Goal: Task Accomplishment & Management: Manage account settings

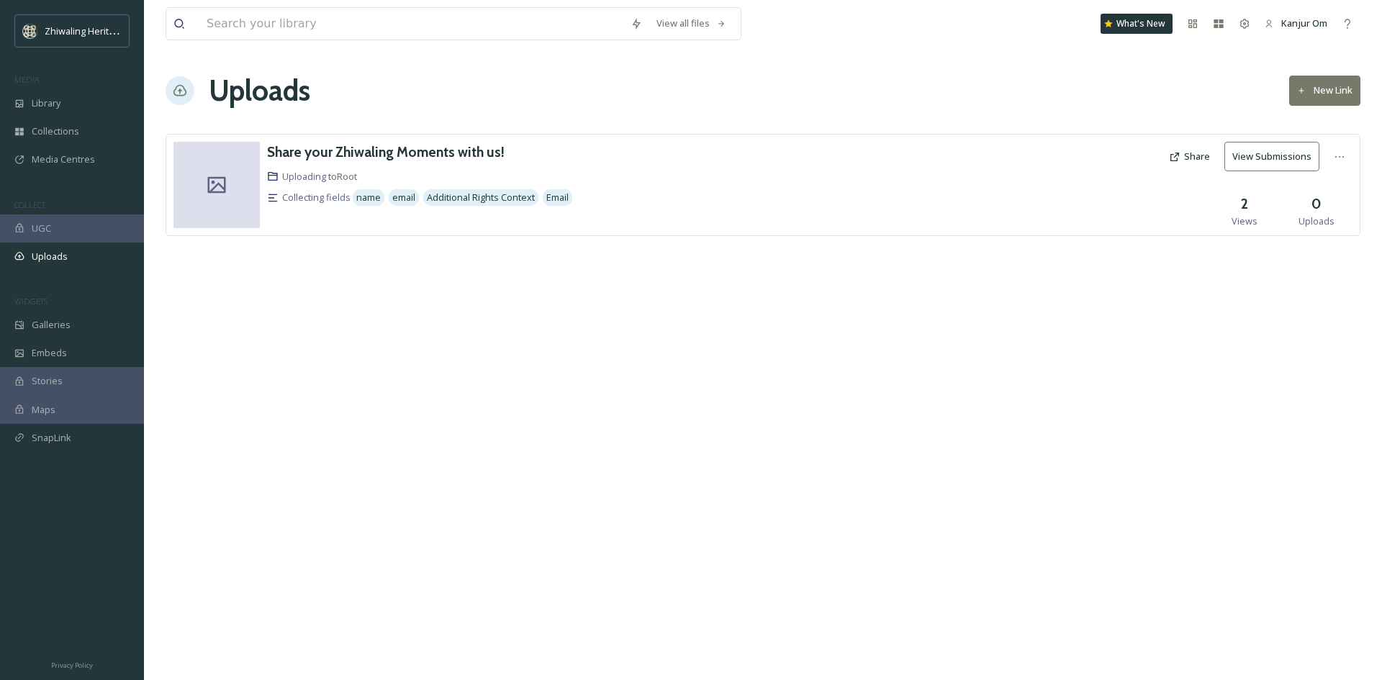
click at [457, 394] on div "View all files What's New Kanjur Om Uploads New Link Share your Zhiwaling Momen…" at bounding box center [763, 340] width 1238 height 680
click at [1338, 155] on icon at bounding box center [1340, 157] width 12 height 12
click at [1306, 214] on span "Edit" at bounding box center [1312, 216] width 16 height 14
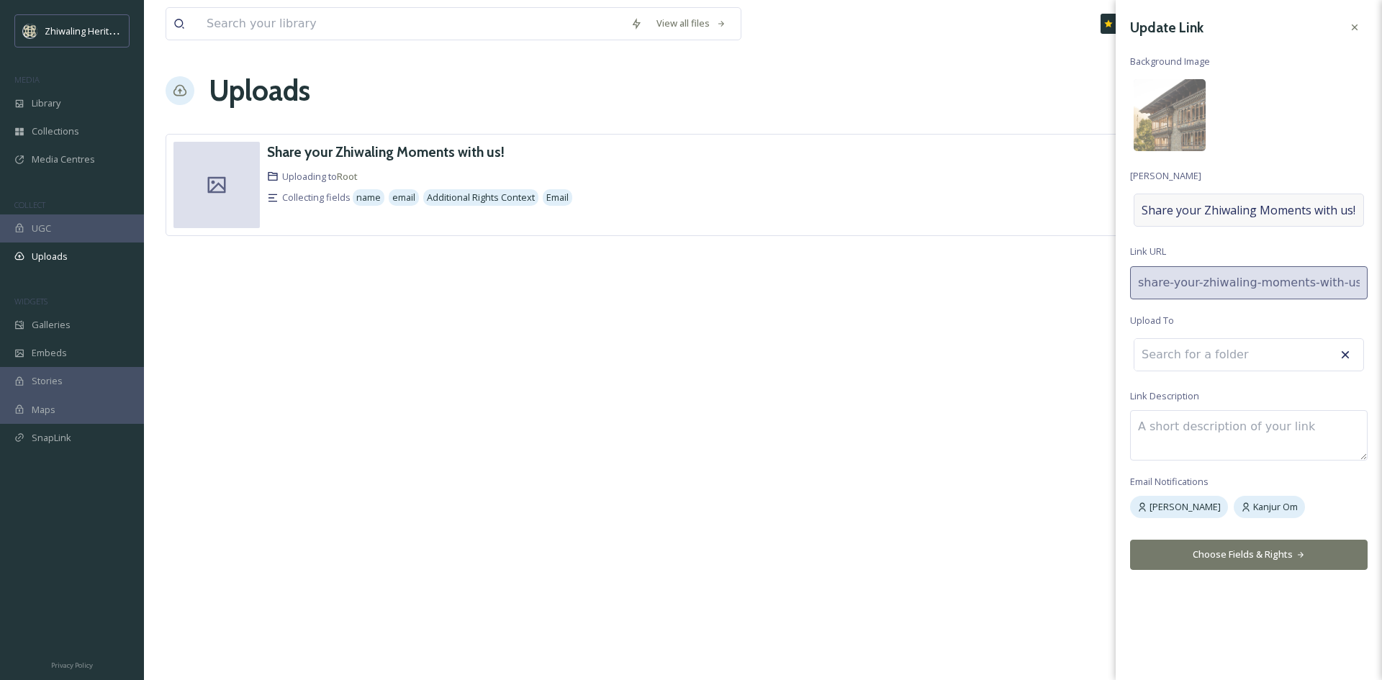
click at [1203, 206] on span "Share your Zhiwaling Moments with us!" at bounding box center [1248, 210] width 214 height 17
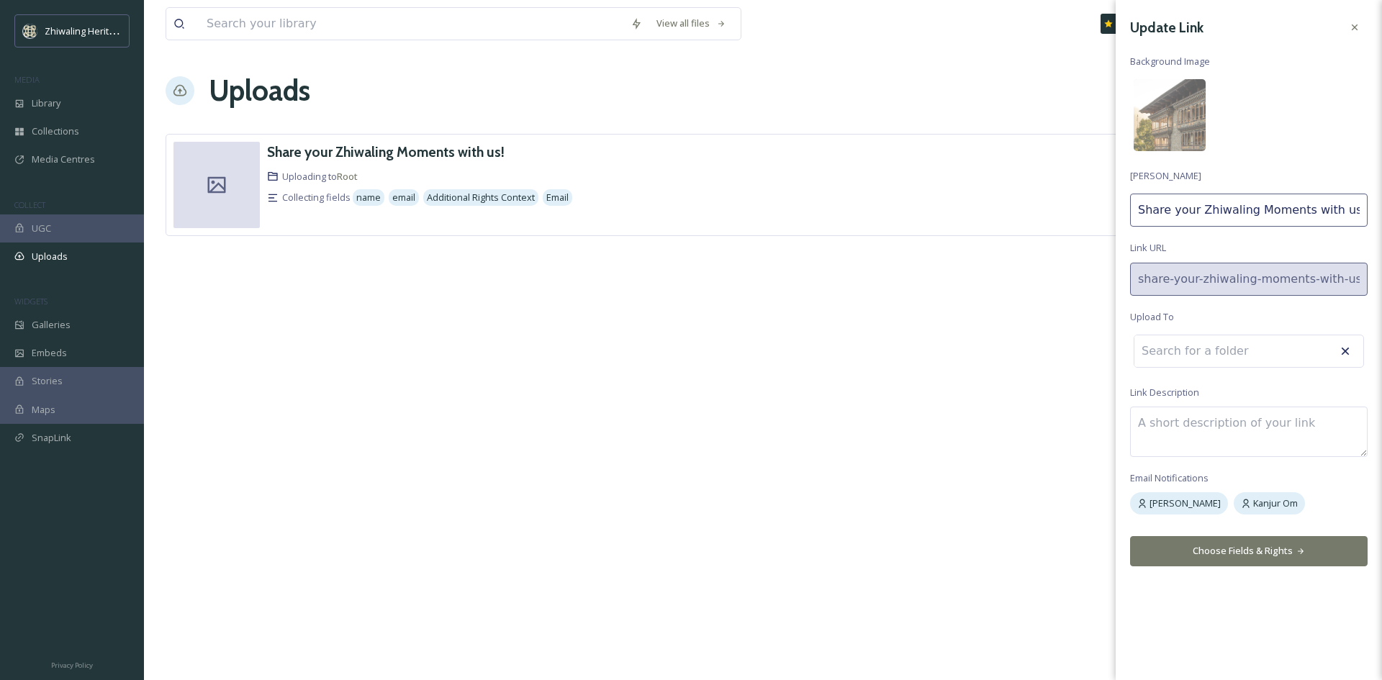
drag, startPoint x: 1346, startPoint y: 211, endPoint x: 1012, endPoint y: 217, distance: 334.0
click at [1012, 217] on div "Share your Zhiwaling Moments with us! Uploading to Root Collecting fields name …" at bounding box center [763, 185] width 1195 height 102
type input "Yangphel and Zhiwaling Moments"
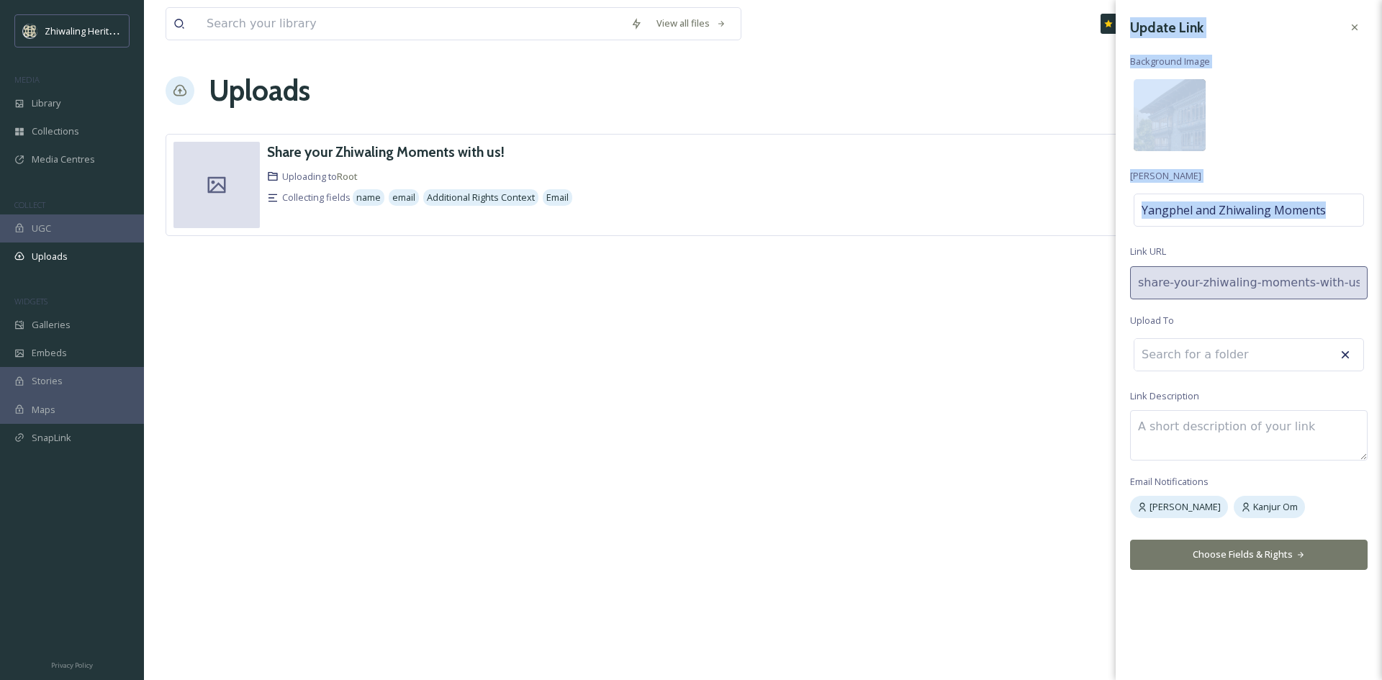
drag, startPoint x: 1334, startPoint y: 207, endPoint x: 1093, endPoint y: 220, distance: 241.4
click at [1093, 220] on div "Share your Zhiwaling Moments with us! Uploading to Root Collecting fields name …" at bounding box center [763, 185] width 1195 height 102
click at [1212, 215] on span "Yangphel and Zhiwaling Moments" at bounding box center [1233, 210] width 184 height 17
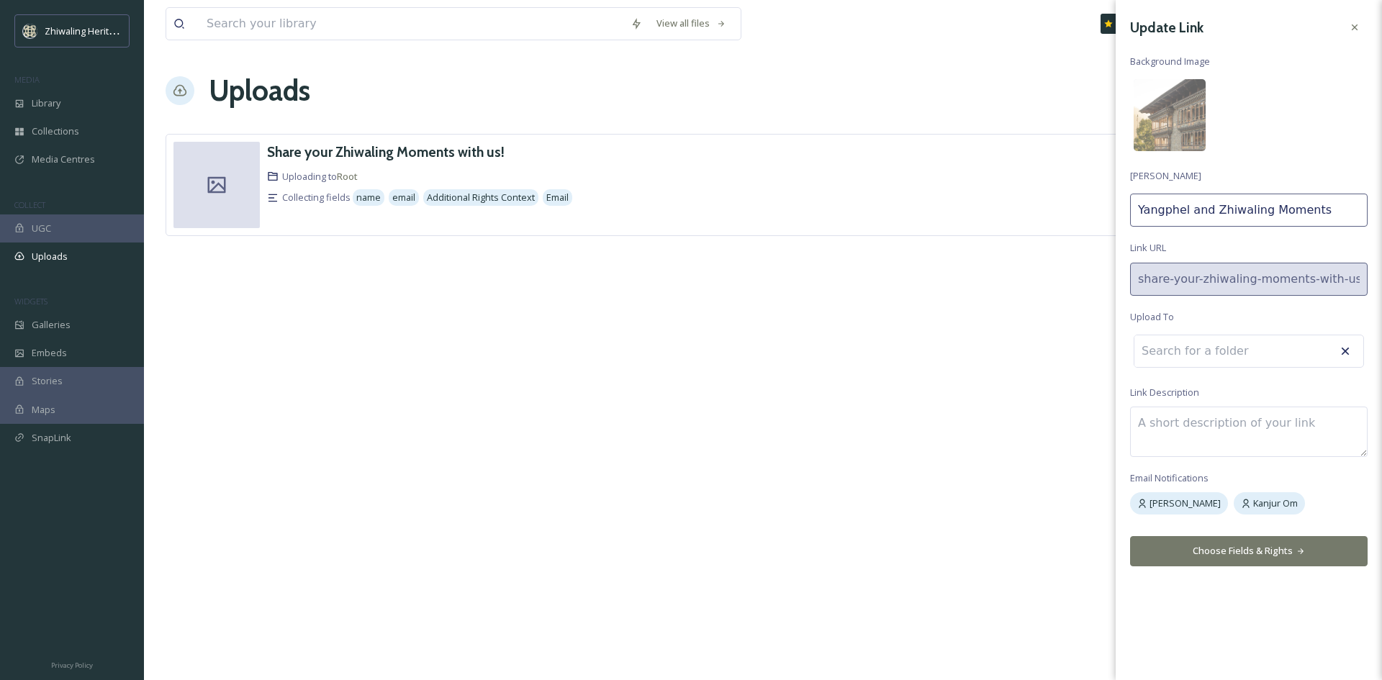
drag, startPoint x: 1325, startPoint y: 212, endPoint x: 1136, endPoint y: 220, distance: 188.7
click at [1136, 220] on input "Yangphel and Zhiwaling Moments" at bounding box center [1249, 210] width 238 height 33
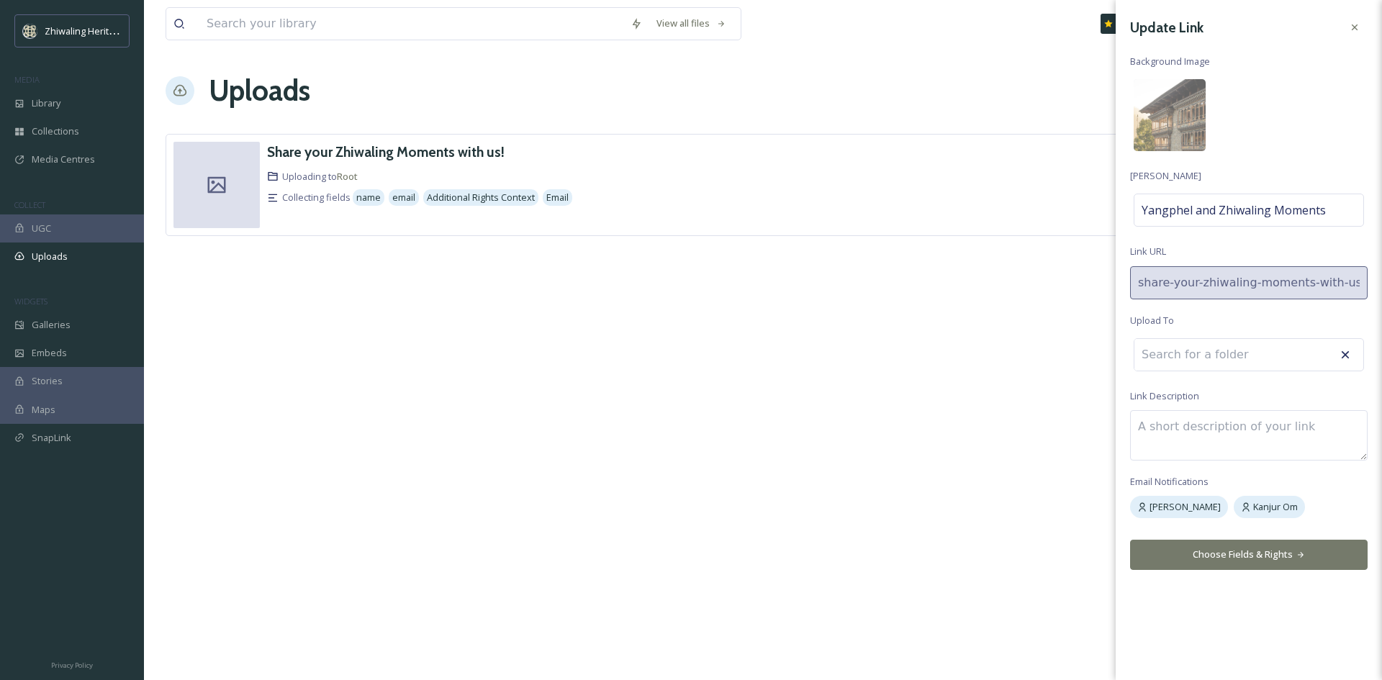
click at [1118, 290] on div "Update Link Background Image [PERSON_NAME] [PERSON_NAME] and Zhiwaling Moments …" at bounding box center [1249, 292] width 266 height 584
click at [1250, 364] on input at bounding box center [1213, 355] width 158 height 32
click at [1224, 564] on button "Choose Fields & Rights" at bounding box center [1249, 555] width 238 height 30
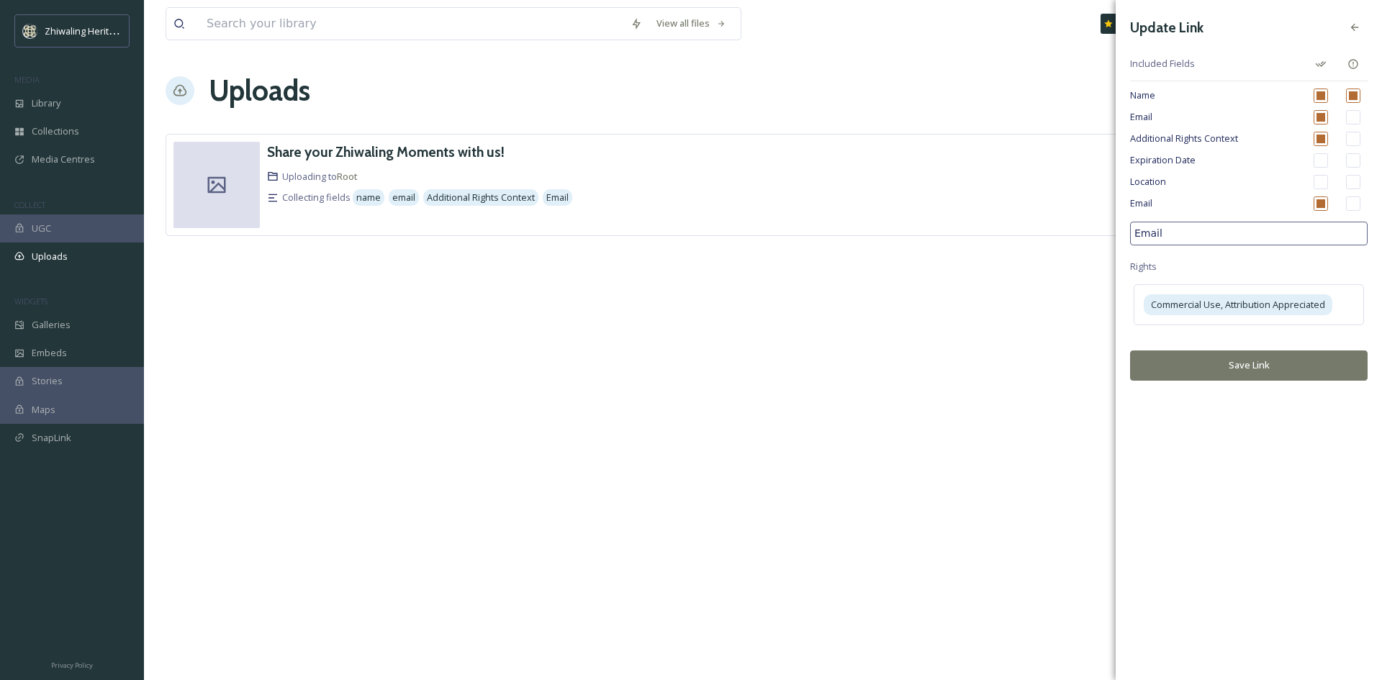
click at [1270, 373] on button "Save Link" at bounding box center [1249, 365] width 238 height 30
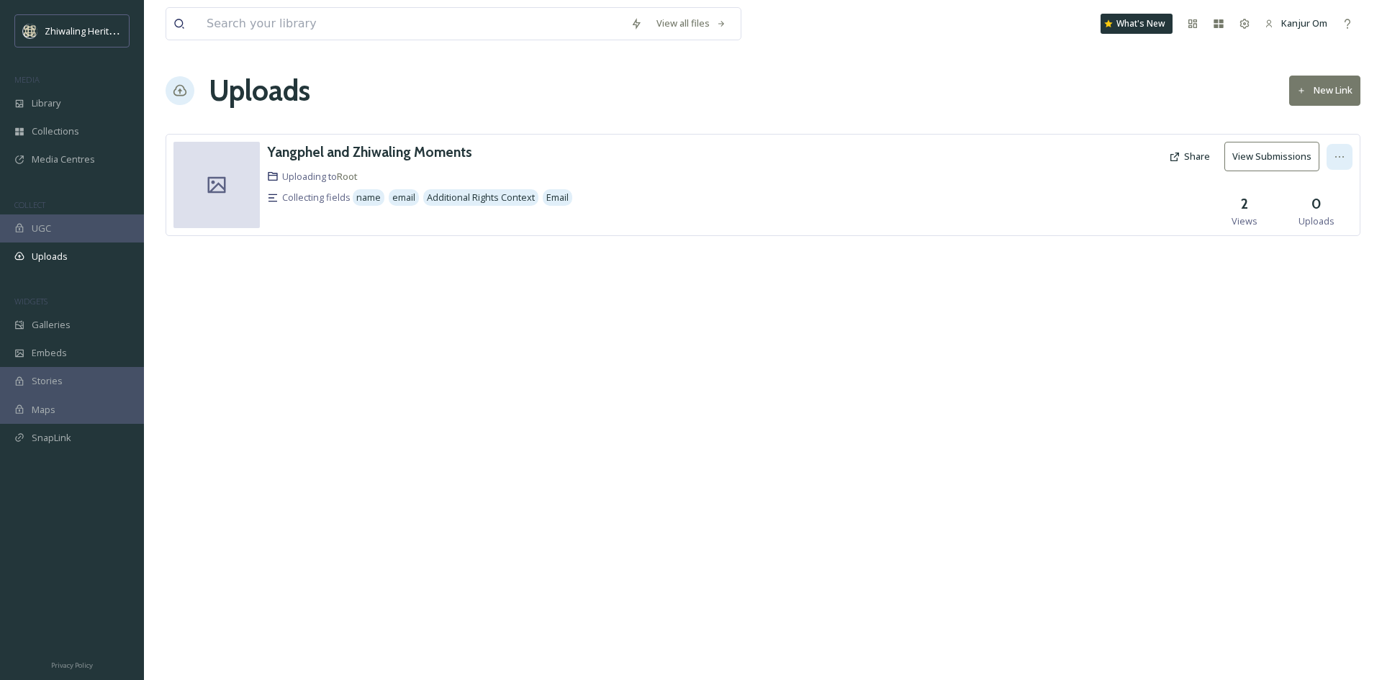
click at [1346, 160] on div at bounding box center [1339, 157] width 26 height 26
drag, startPoint x: 900, startPoint y: 406, endPoint x: 889, endPoint y: 403, distance: 11.2
click at [899, 406] on div "View all files What's New Kanjur Om Uploads New Link Yangphel and Zhiwaling Mom…" at bounding box center [763, 340] width 1238 height 680
click at [389, 162] on div "Yangphel and Zhiwaling Moments" at bounding box center [369, 152] width 205 height 21
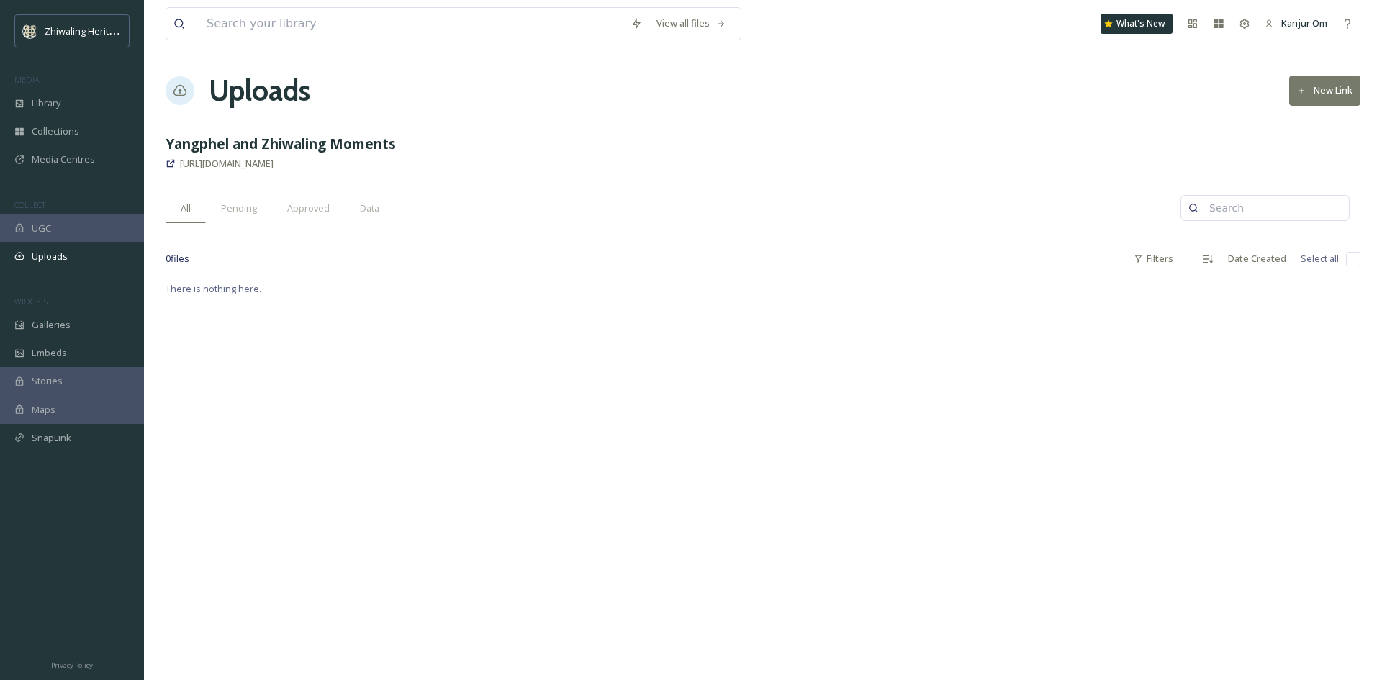
click at [465, 297] on div "There is nothing here." at bounding box center [763, 288] width 1195 height 17
drag, startPoint x: 440, startPoint y: 168, endPoint x: 819, endPoint y: 394, distance: 441.9
click at [819, 394] on div "View all files What's New Kanjur Om Uploads New Link Yangphel and Zhiwaling Mom…" at bounding box center [763, 340] width 1238 height 680
click at [1329, 103] on button "New Link" at bounding box center [1324, 91] width 71 height 30
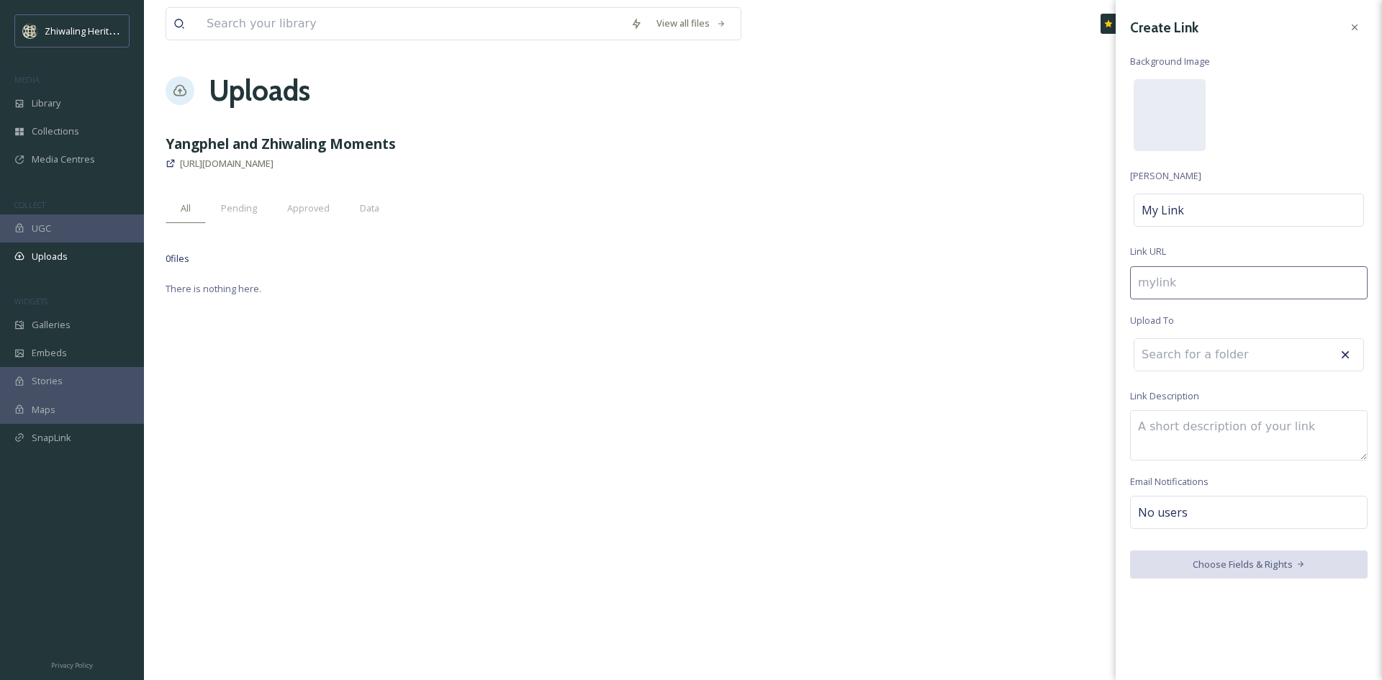
click at [1200, 280] on input at bounding box center [1249, 282] width 238 height 33
click at [1213, 201] on div "My Link" at bounding box center [1249, 210] width 230 height 33
type input "y"
type input "Y"
type input "ya"
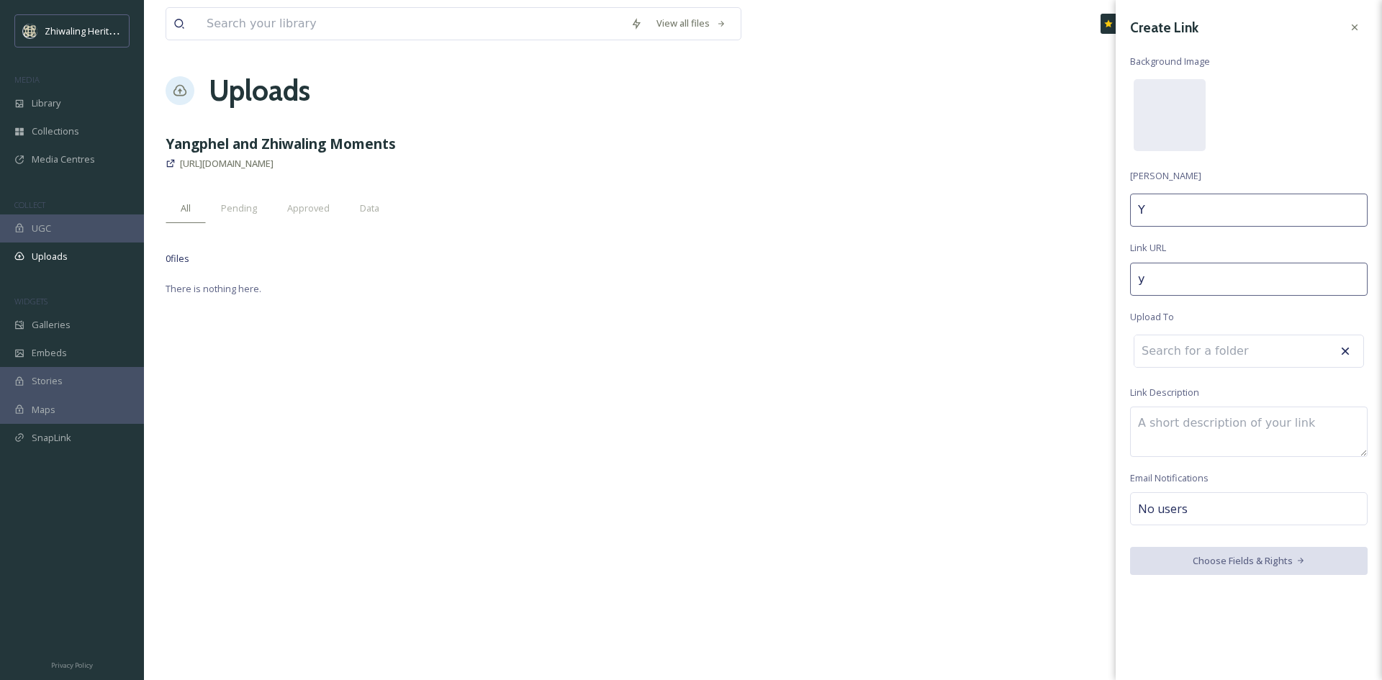
type input "Ya"
type input "[PERSON_NAME]"
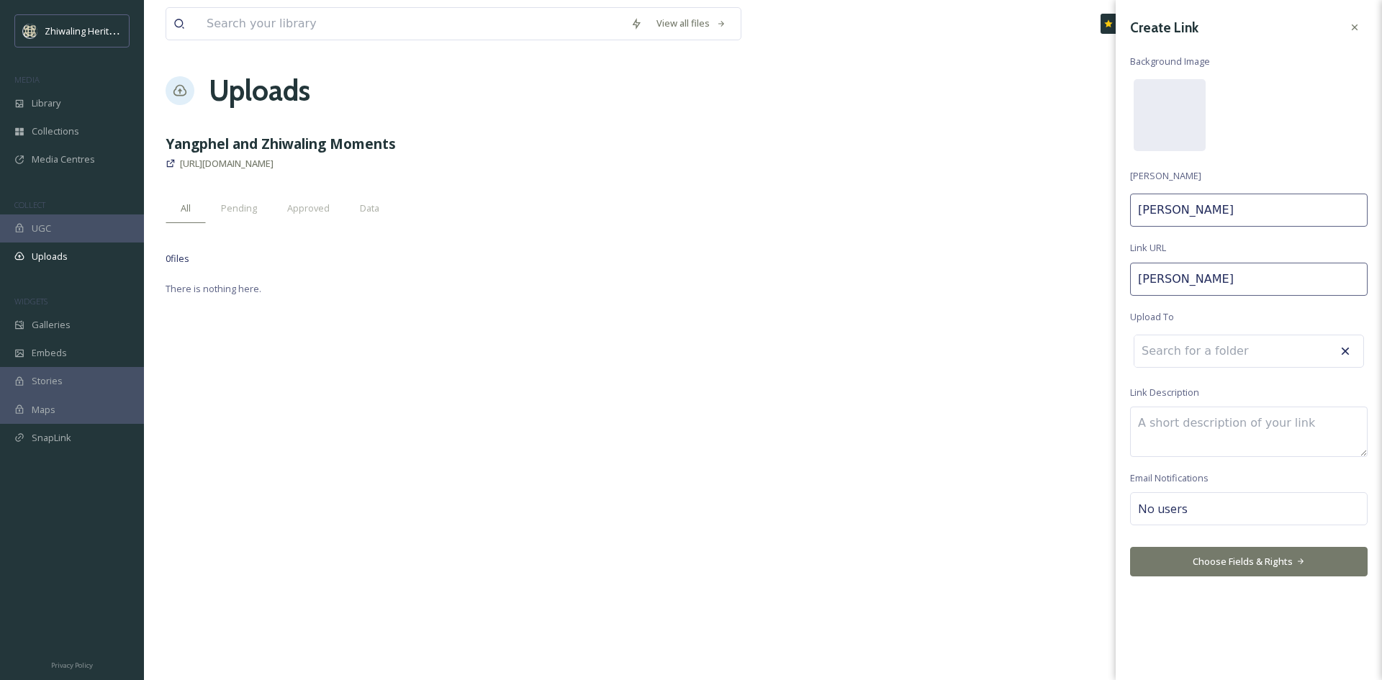
type input "yang"
type input "[PERSON_NAME]"
type input "yangp"
type input "Yangp"
type input "yangph"
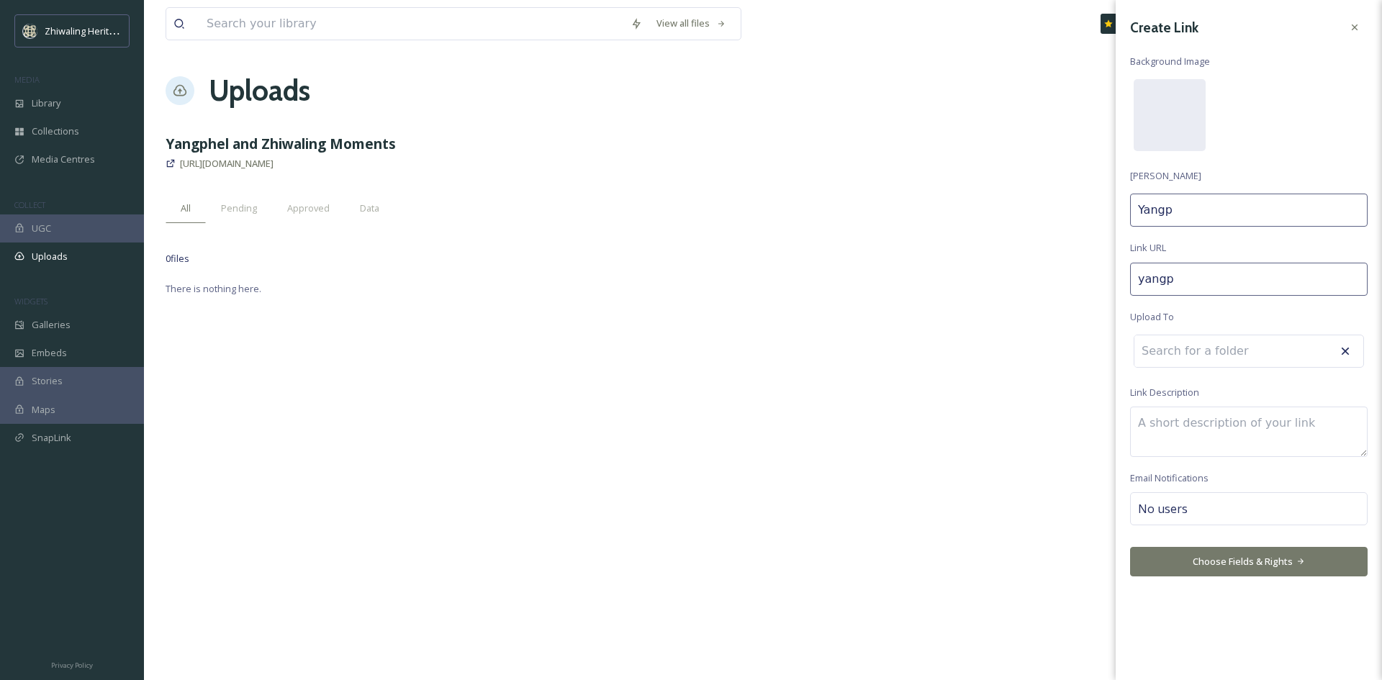
type input "Yangph"
type input "yangphe"
type input "Yangphe"
type input "yangphel"
type input "Yangphel"
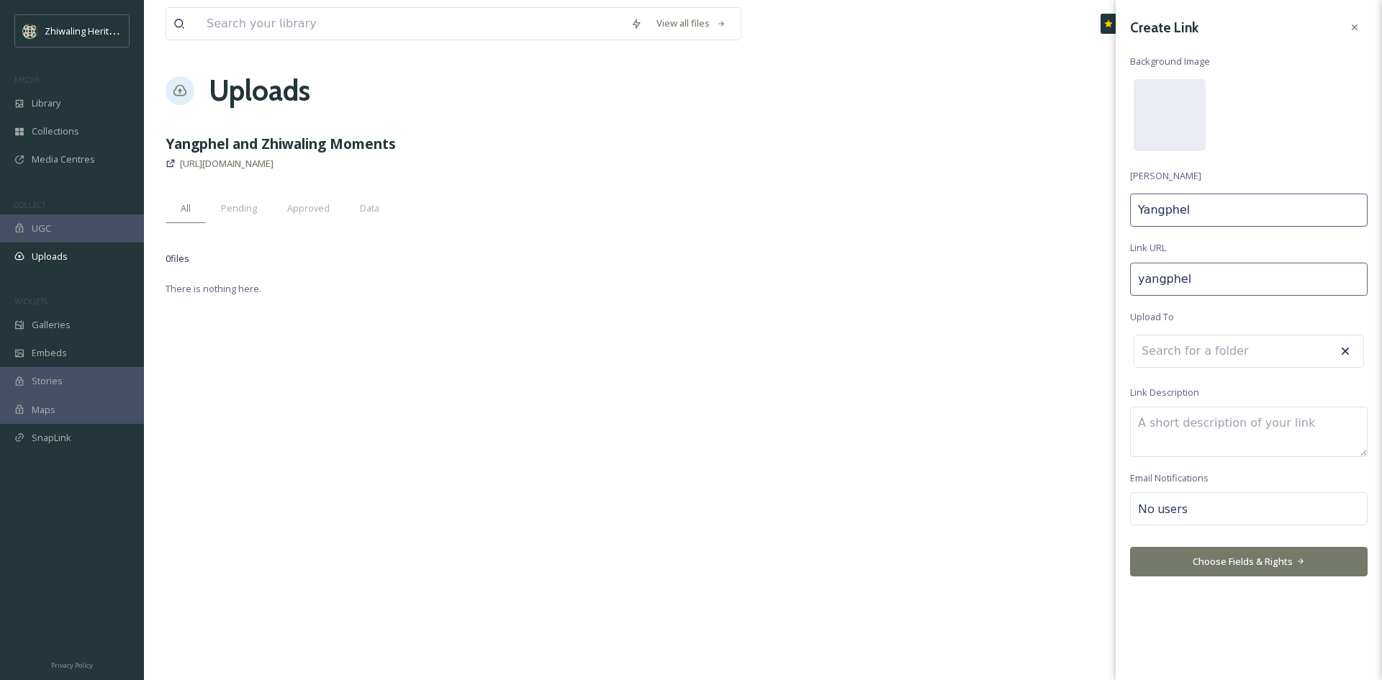
type input "yangphel-"
type input "Yangphel"
type input "yangphel-a"
type input "Yangphel a"
type input "yangphel-an"
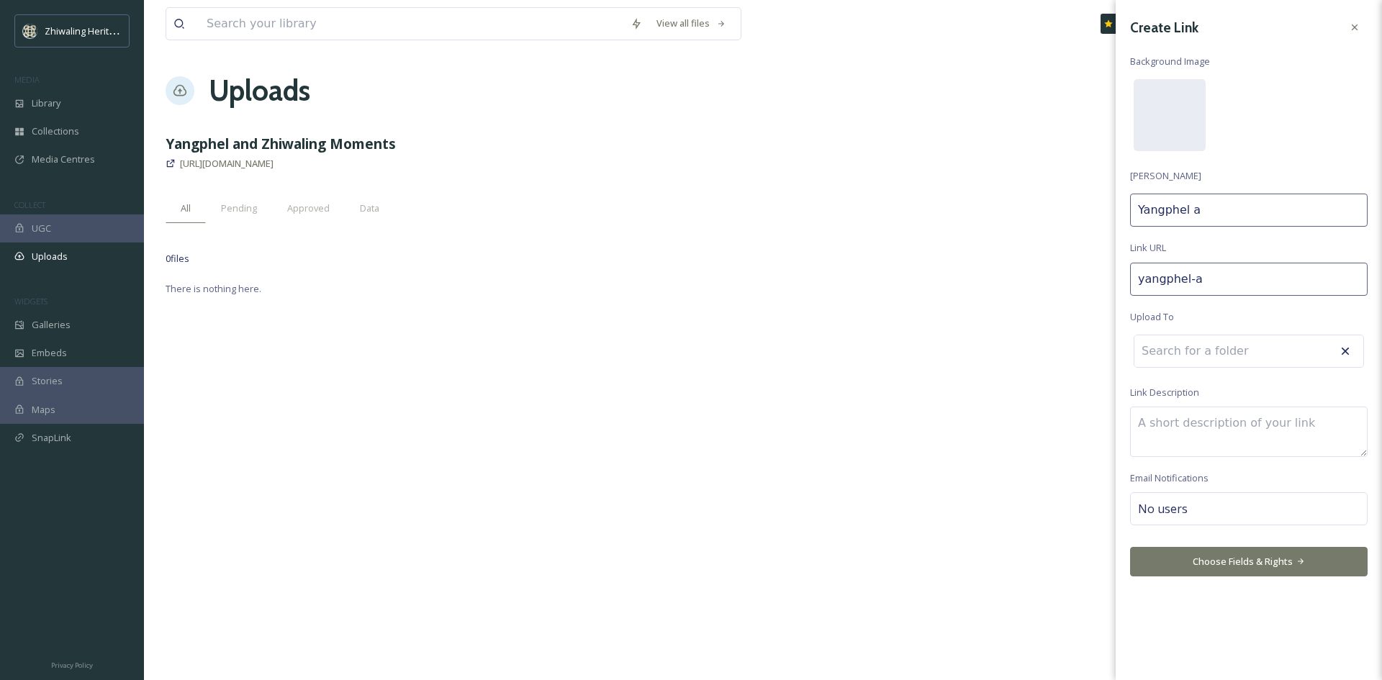
type input "Yangphel an"
type input "yangphel-and"
type input "Yangphel and"
type input "yangphel-and-"
type input "Yangphel and"
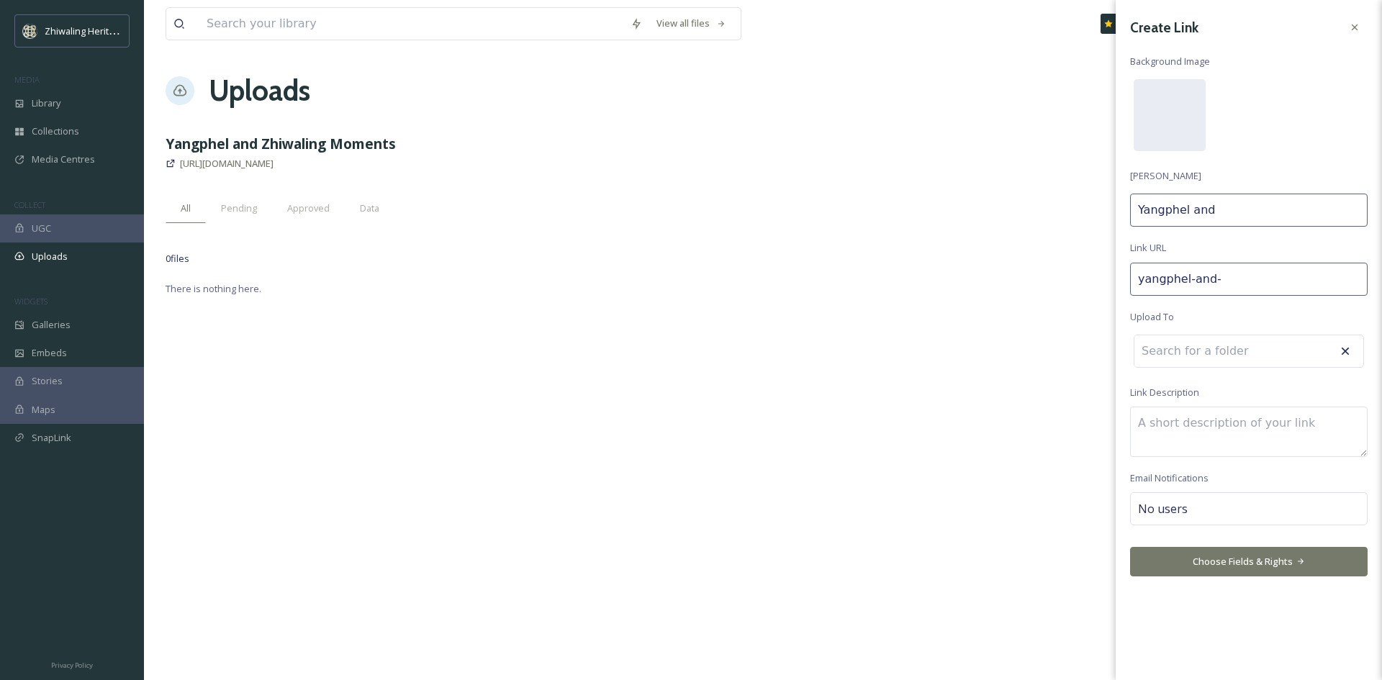
type input "yangphel-and-z"
type input "Yangphel and Z"
type input "yangphel-and-zh"
type input "Yangphel and Zh"
type input "yangphel-and-zhi"
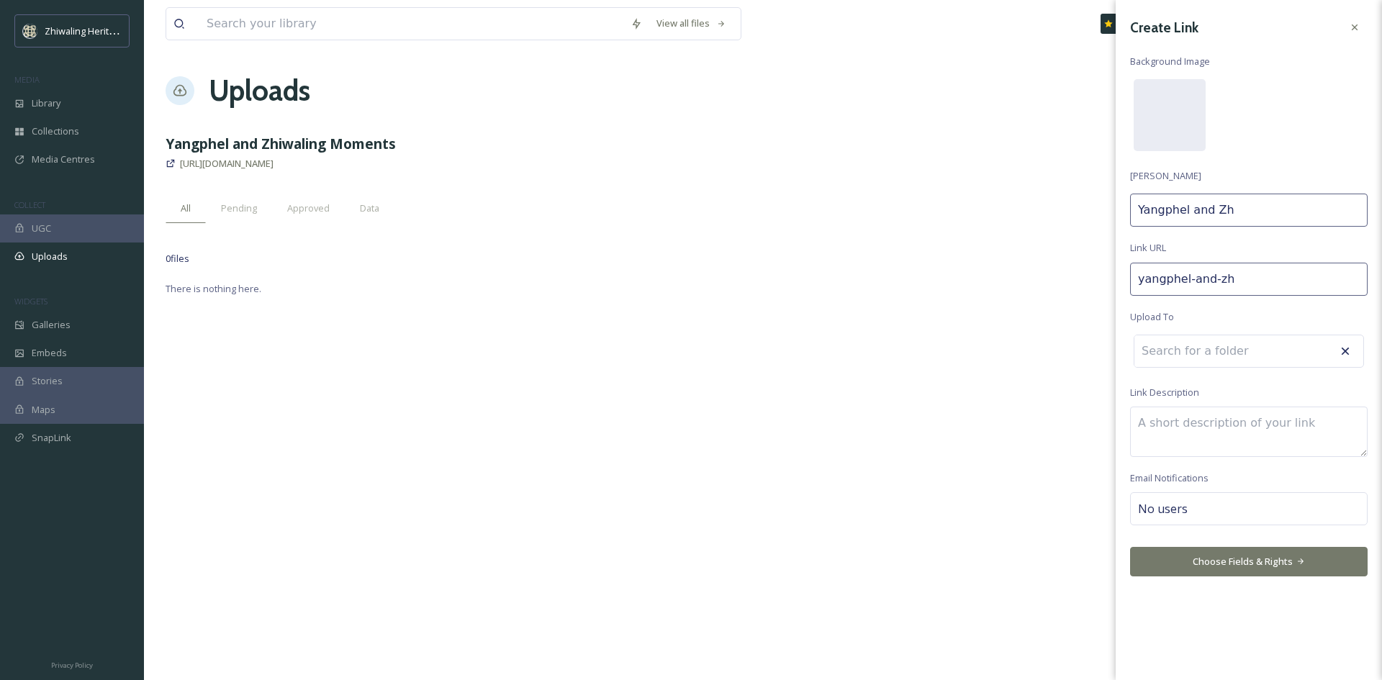
type input "Yangphel and Zhi"
type input "yangphel-and-zhiw"
type input "Yangphel and Zhiw"
type input "yangphel-and-zhiwa"
type input "Yangphel and Zhiwa"
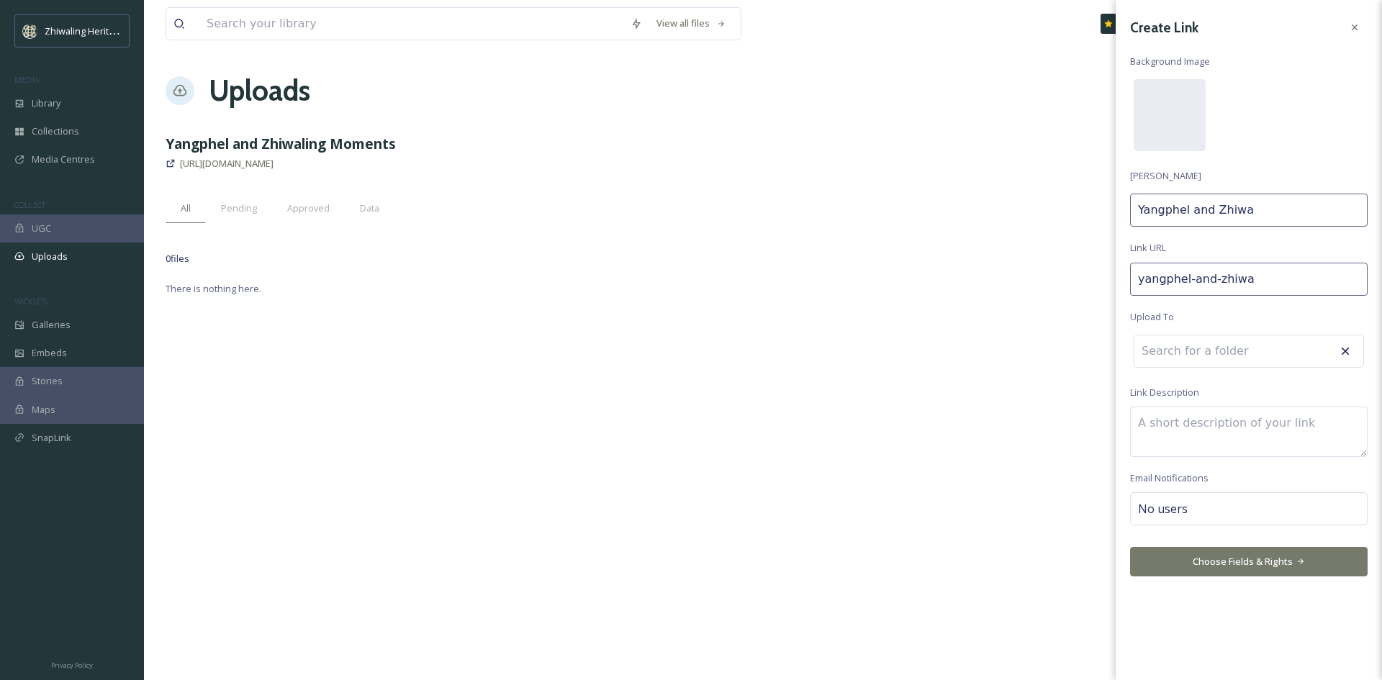
type input "yangphel-and-zhiwal"
type input "Yangphel and Zhiwal"
type input "yangphel-and-zhiwali"
type input "Yangphel and Zhiwali"
type input "yangphel-and-zhiwalin"
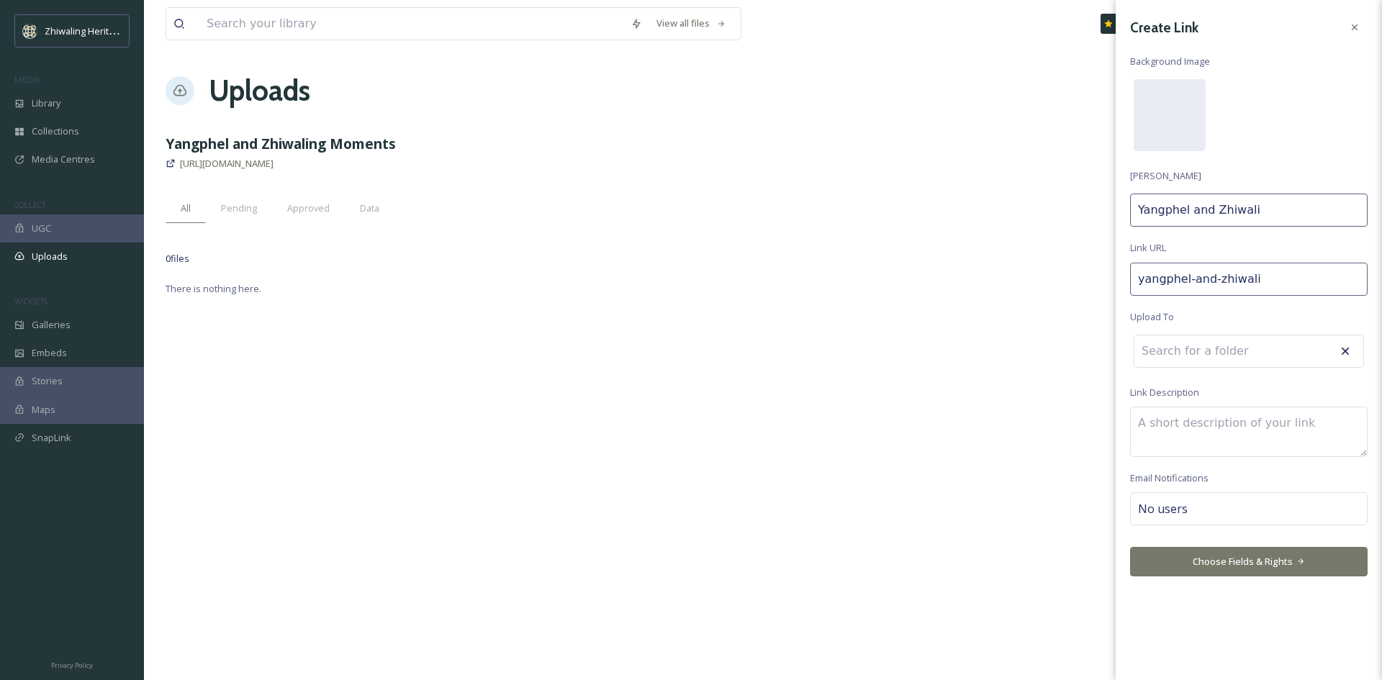
type input "Yangphel and Zhiwalin"
type input "yangphel-and-zhiwaling"
type input "Yangphel and Zhiwaling"
type input "yangphel-and-zhiwaling-"
type input "Yangphel and Zhiwaling"
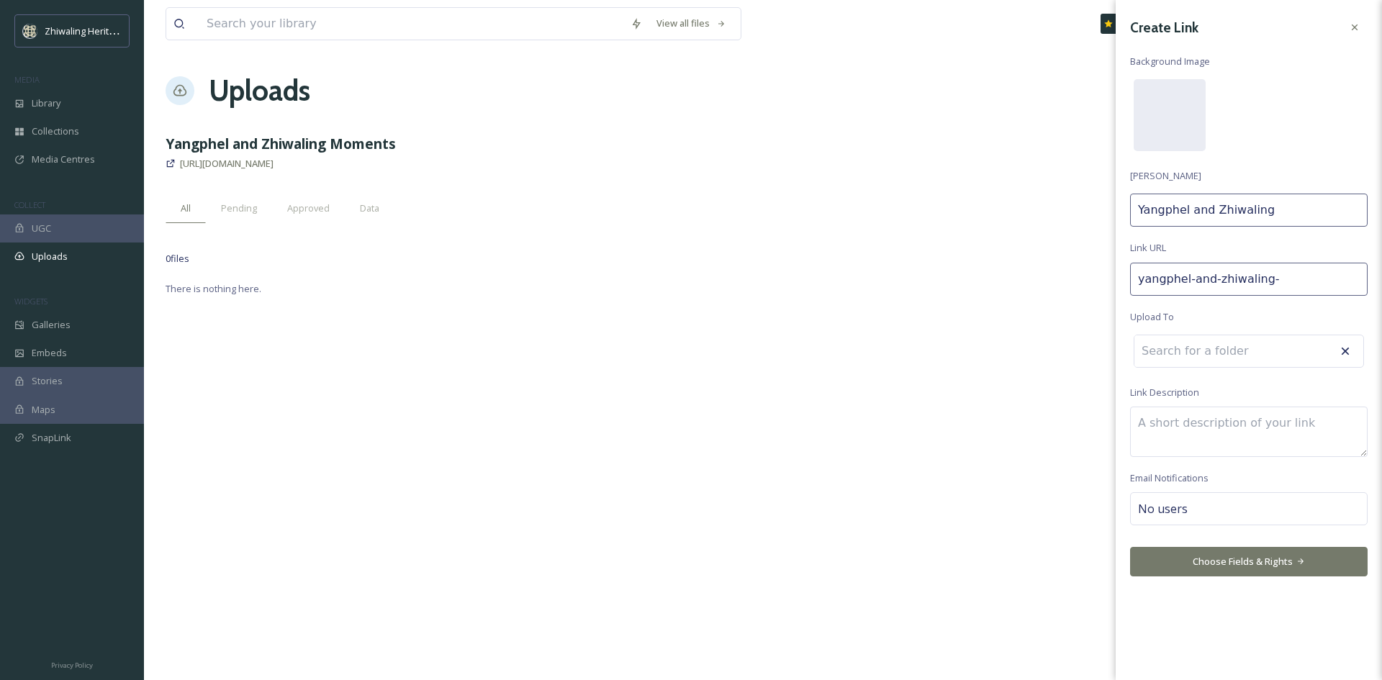
type input "yangphel-and-zhiwaling-m"
type input "Yangphel and Zhiwaling M"
type input "yangphel-and-zhiwaling-mo"
type input "Yangphel and Zhiwaling Mo"
type input "yangphel-and-zhiwaling-mom"
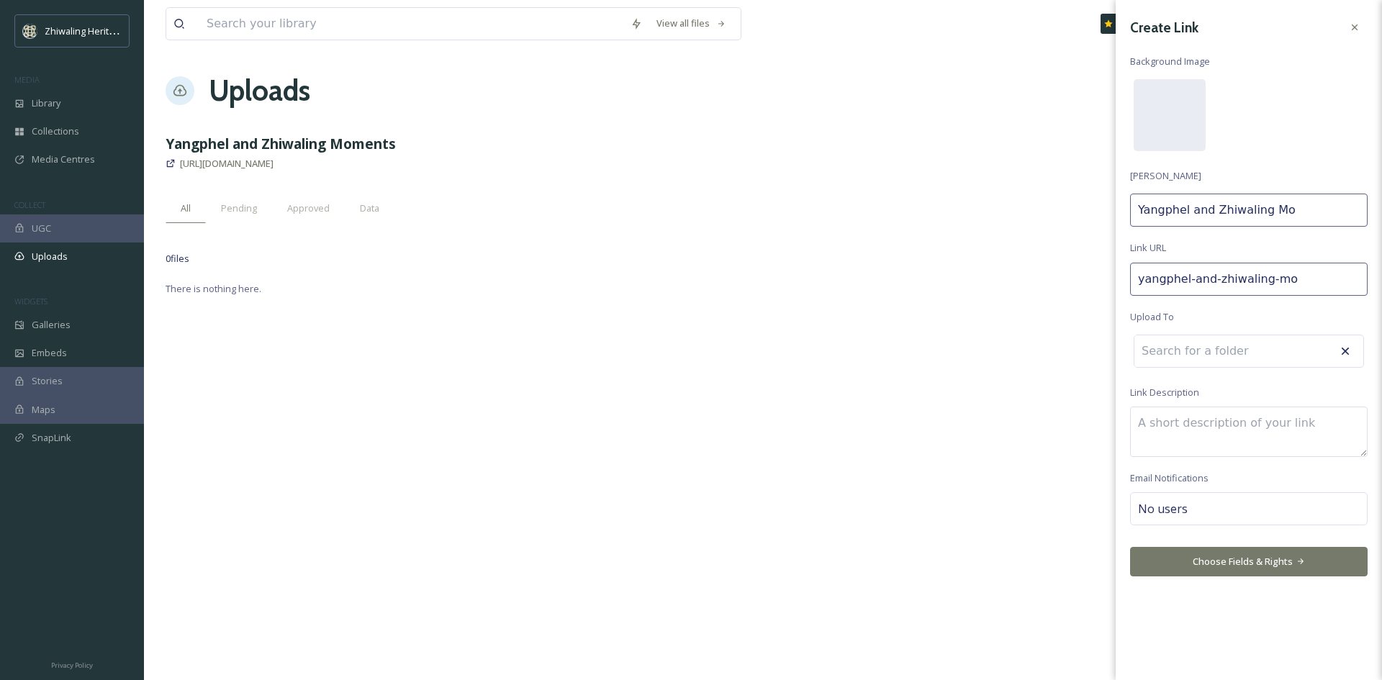
type input "Yangphel and Zhiwaling Mom"
type input "yangphel-and-zhiwaling-mome"
type input "Yangphel and Zhiwaling Mome"
type input "yangphel-and-zhiwaling-momen"
type input "Yangphel and Zhiwaling Momen"
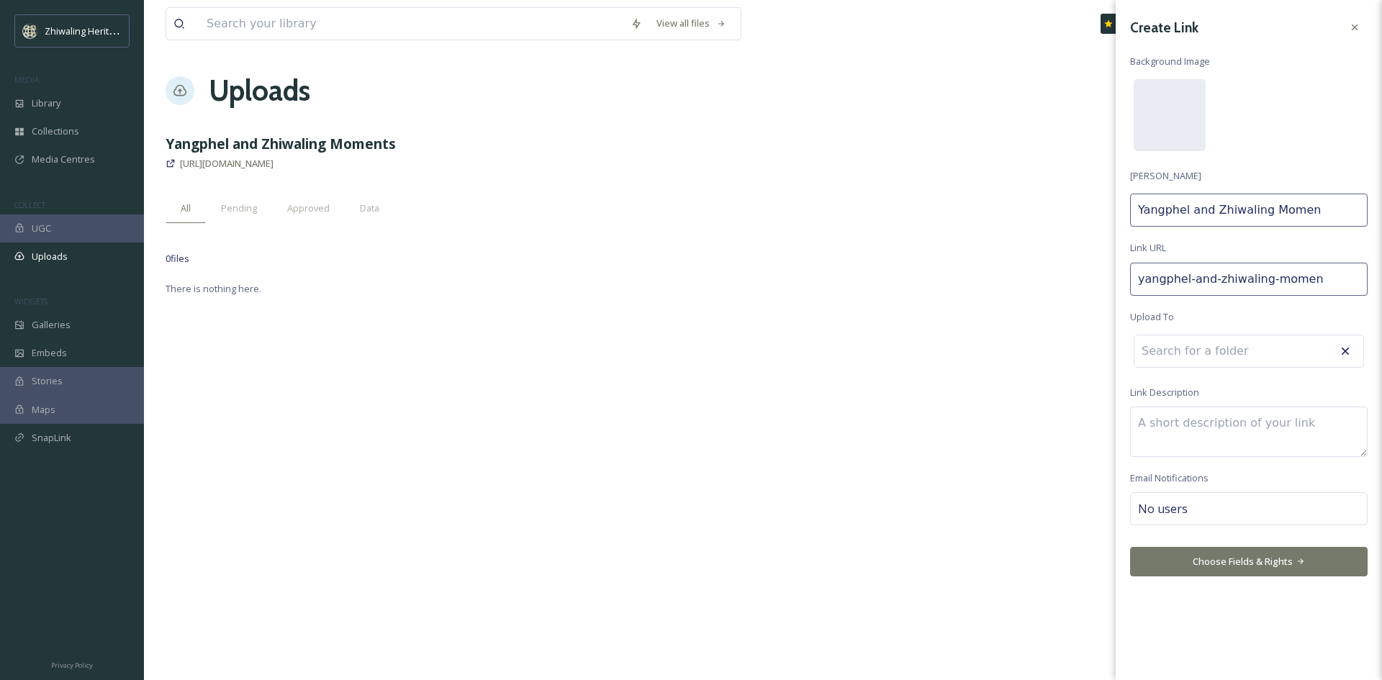
type input "yangphel-and-zhiwaling-moment"
type input "Yangphel and Zhiwaling Moment"
type input "yangphel-and-zhiwaling-moments"
type input "Yangphel and Zhiwaling Moments"
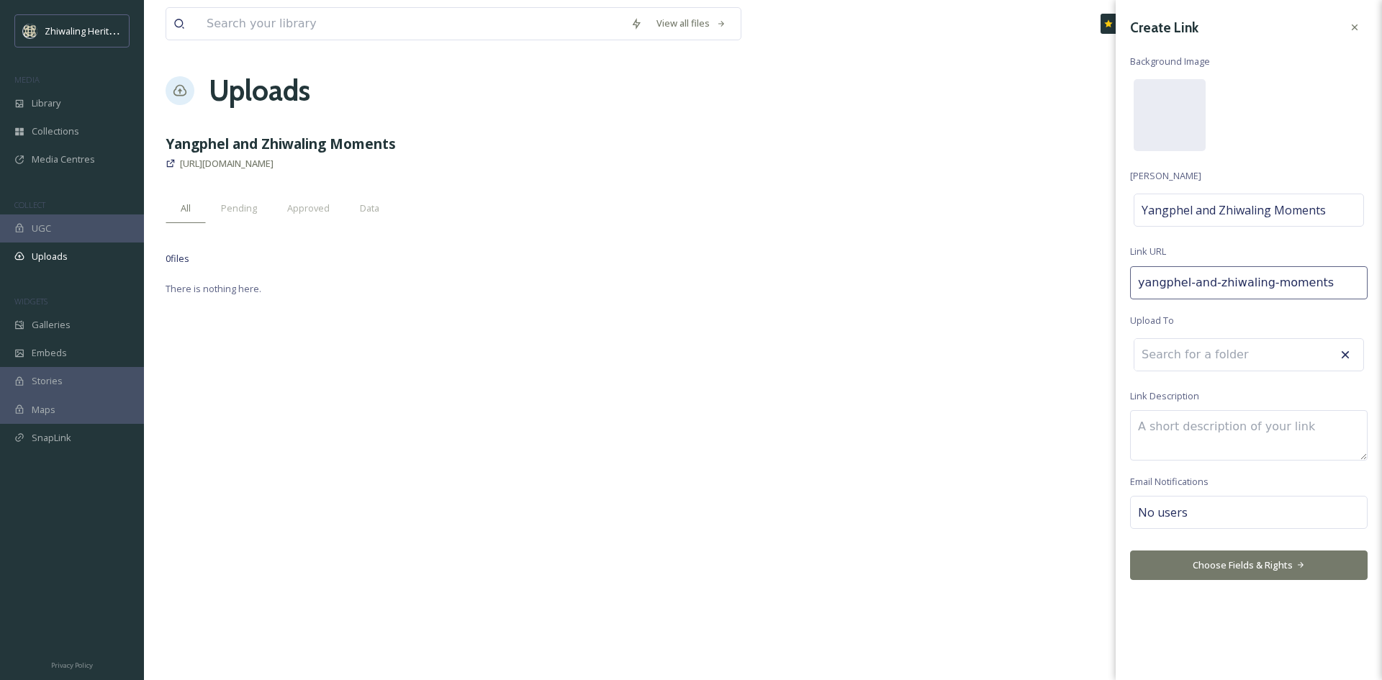
click at [1201, 501] on div "No users" at bounding box center [1249, 512] width 238 height 33
click at [1235, 517] on input at bounding box center [1210, 512] width 144 height 17
type input "d"
click at [1178, 549] on span "[PERSON_NAME]" at bounding box center [1174, 547] width 71 height 14
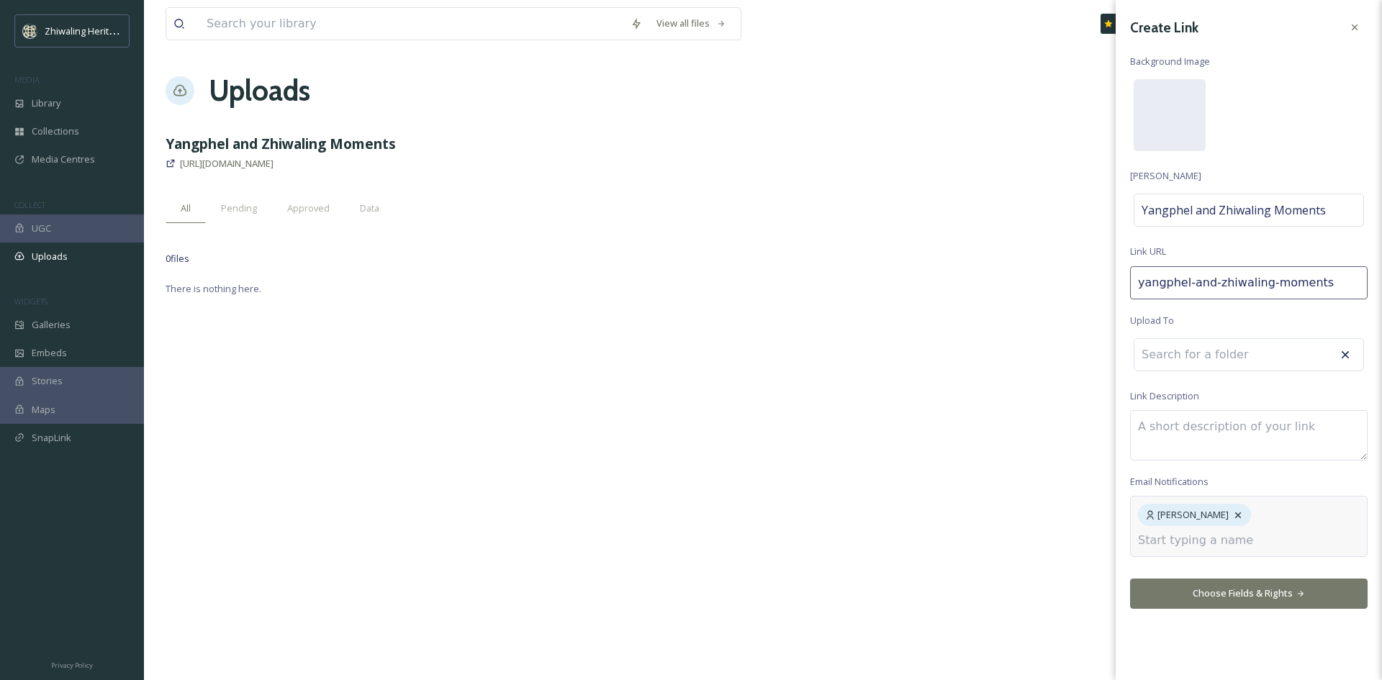
click at [1275, 532] on div "[PERSON_NAME]" at bounding box center [1249, 526] width 238 height 61
click at [1174, 543] on input at bounding box center [1210, 540] width 144 height 17
type input "k"
click at [1173, 583] on div "Kanjur Om" at bounding box center [1248, 575] width 235 height 28
click at [1226, 589] on div "Create Link Background Image [PERSON_NAME] Yangphel and Zhiwaling Moments Link …" at bounding box center [1249, 340] width 266 height 680
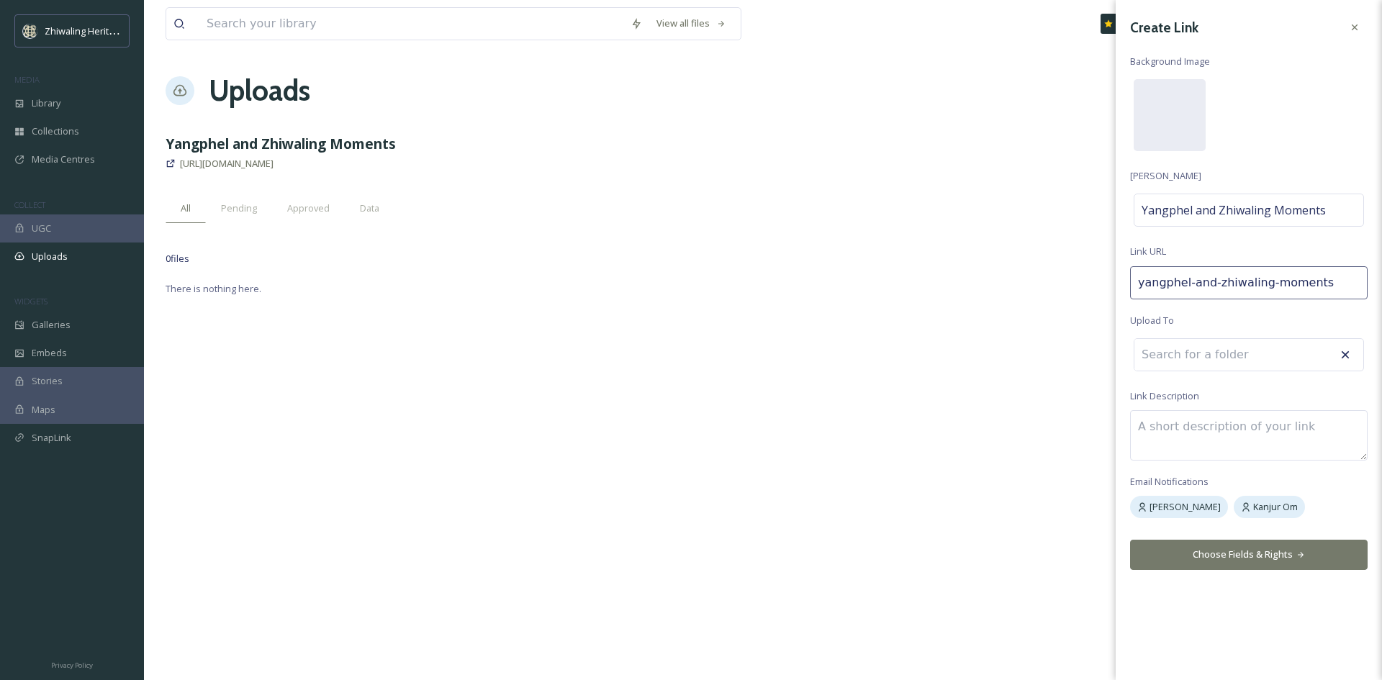
click at [1234, 548] on button "Choose Fields & Rights" at bounding box center [1249, 555] width 238 height 30
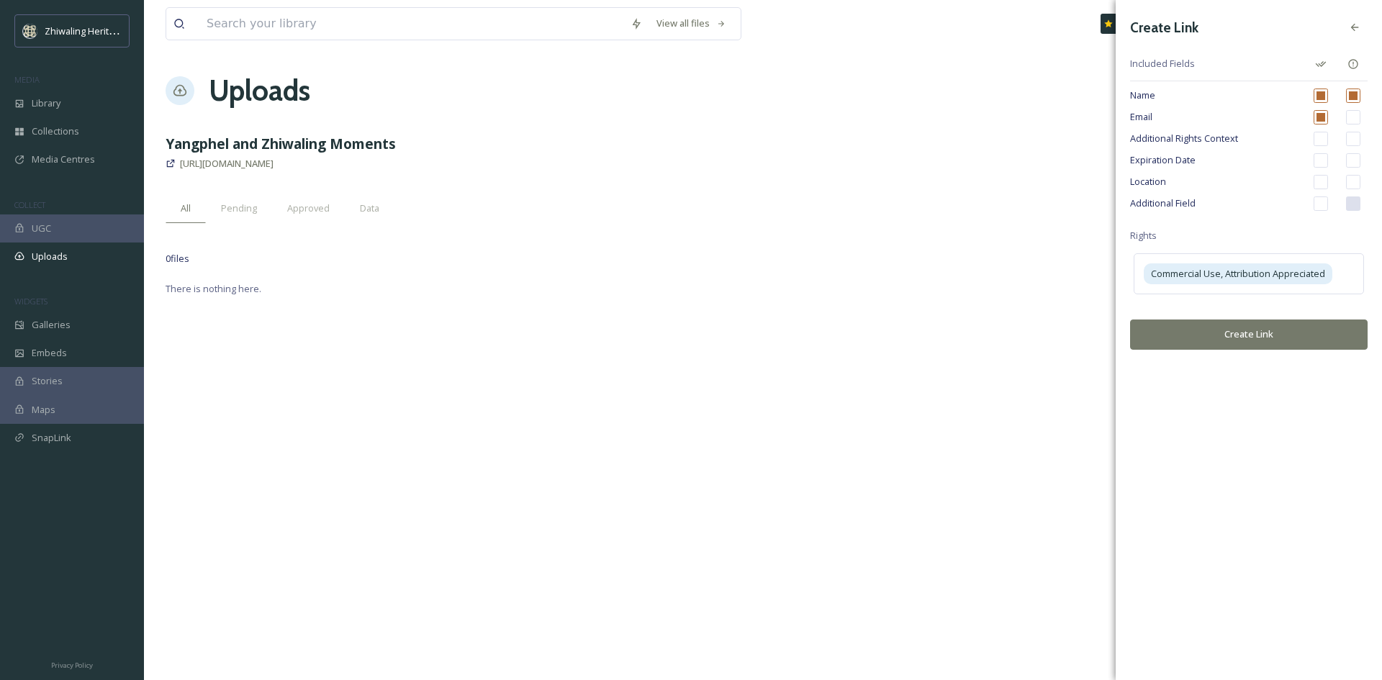
click at [1318, 198] on input "checkbox" at bounding box center [1320, 203] width 14 height 14
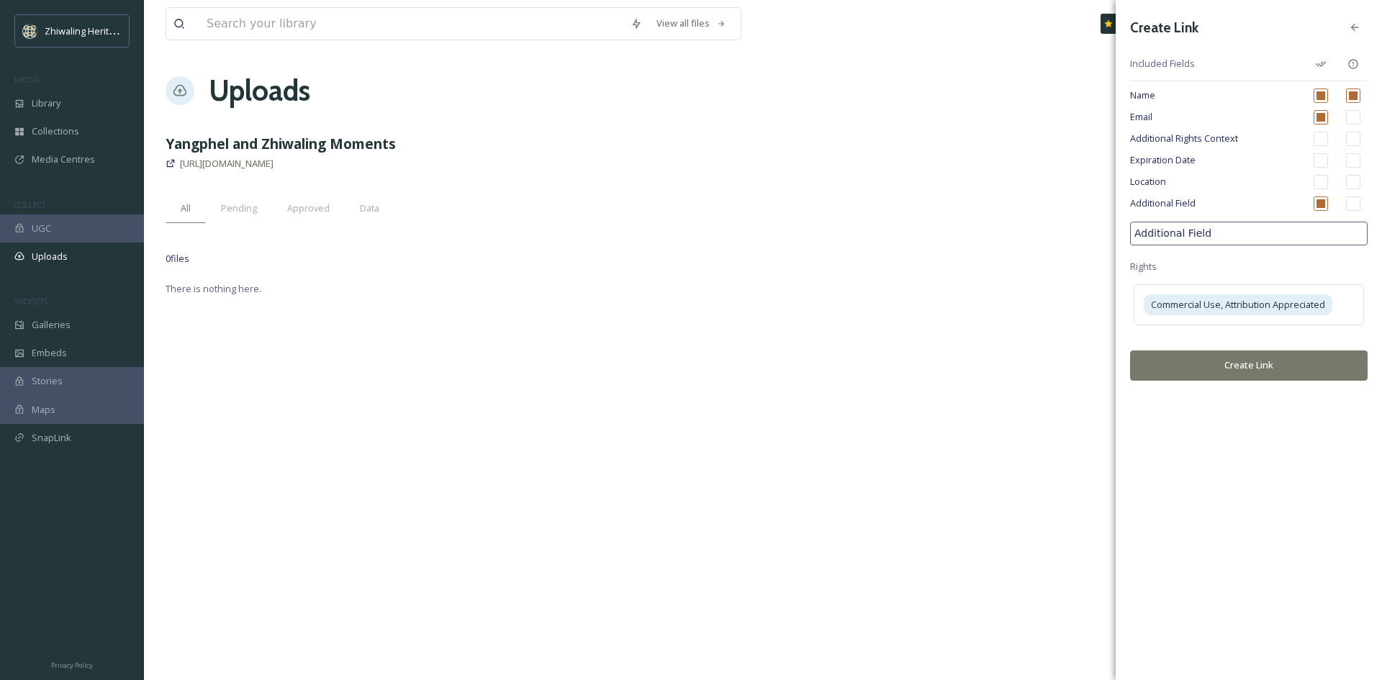
click at [1291, 242] on input "Additional Field" at bounding box center [1249, 234] width 238 height 24
click at [1325, 211] on div "Additional Field" at bounding box center [1249, 204] width 238 height 22
click at [1325, 206] on input "checkbox" at bounding box center [1320, 203] width 14 height 14
checkbox input "false"
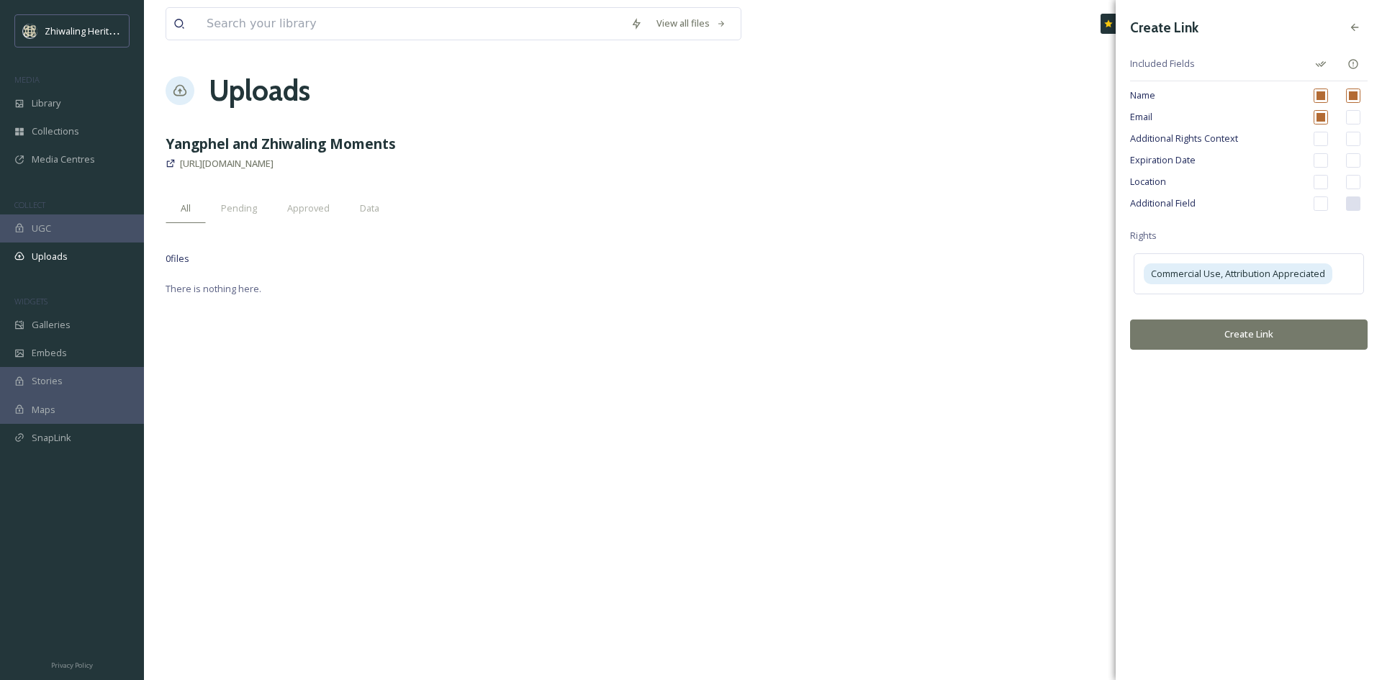
click at [1329, 137] on div "Additional Rights Context" at bounding box center [1249, 139] width 238 height 22
click at [1323, 145] on input "checkbox" at bounding box center [1320, 139] width 14 height 14
checkbox input "true"
click at [1250, 333] on button "Create Link" at bounding box center [1249, 335] width 238 height 30
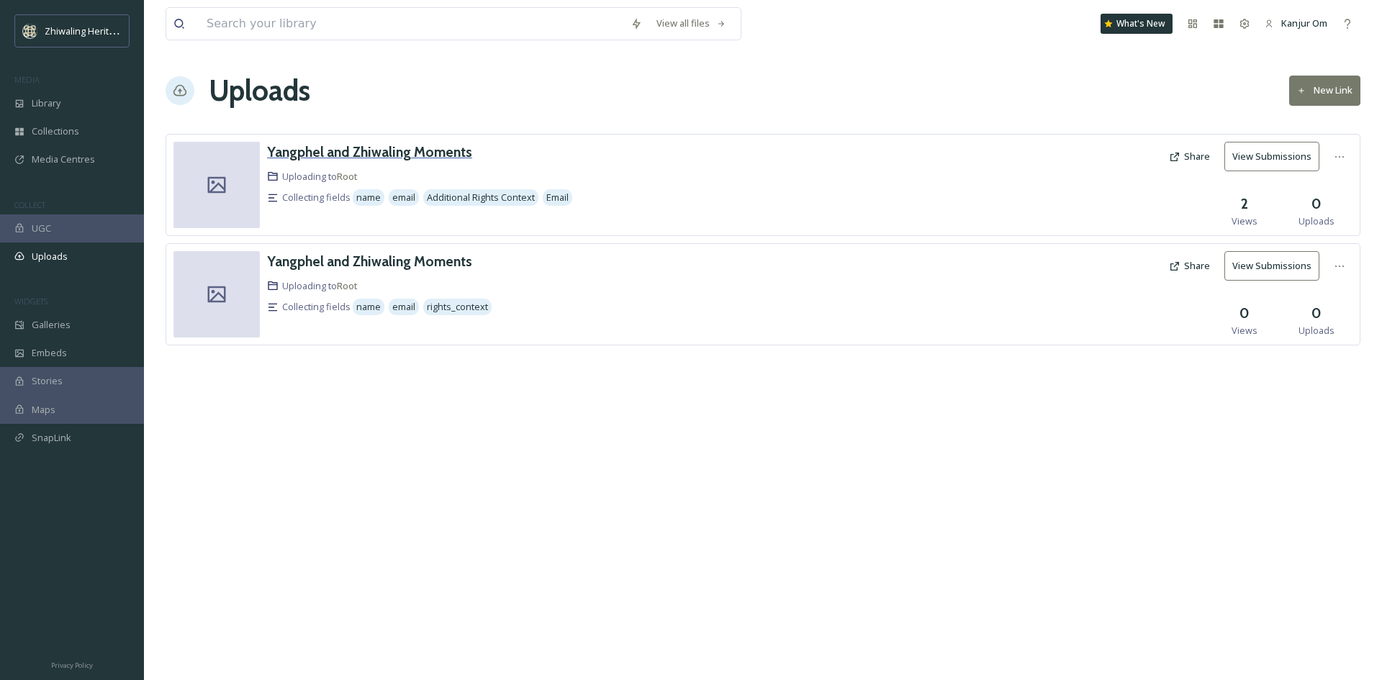
click at [383, 153] on h3 "Yangphel and Zhiwaling Moments" at bounding box center [369, 151] width 205 height 17
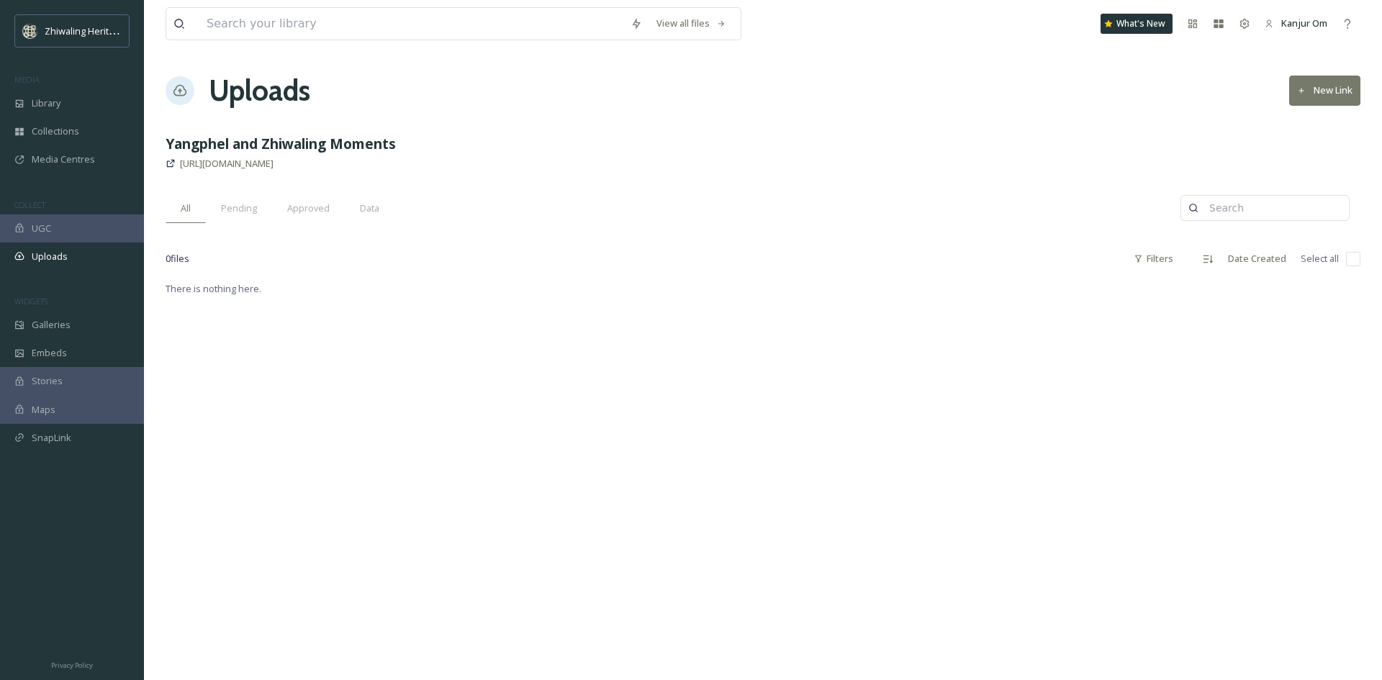
click at [284, 144] on strong "Yangphel and Zhiwaling Moments" at bounding box center [281, 143] width 230 height 19
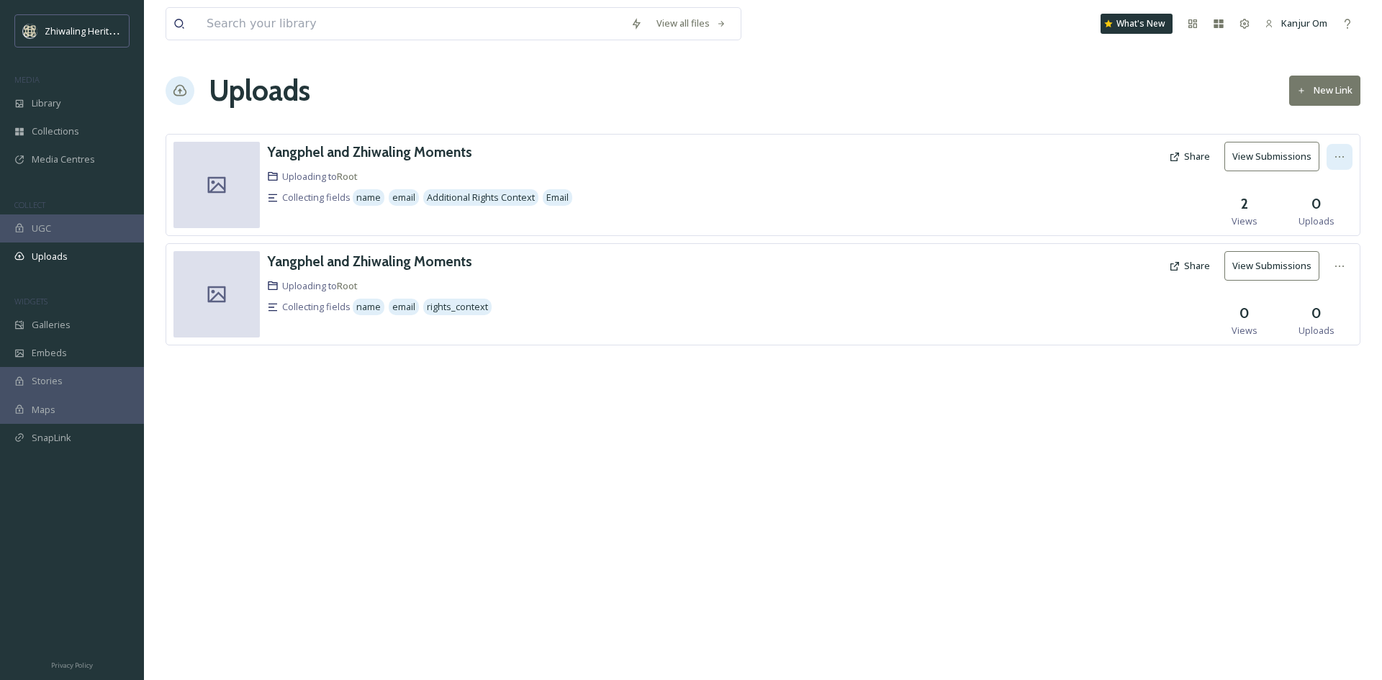
click at [1327, 149] on div at bounding box center [1339, 157] width 26 height 26
click at [1317, 216] on span "Edit" at bounding box center [1312, 216] width 16 height 14
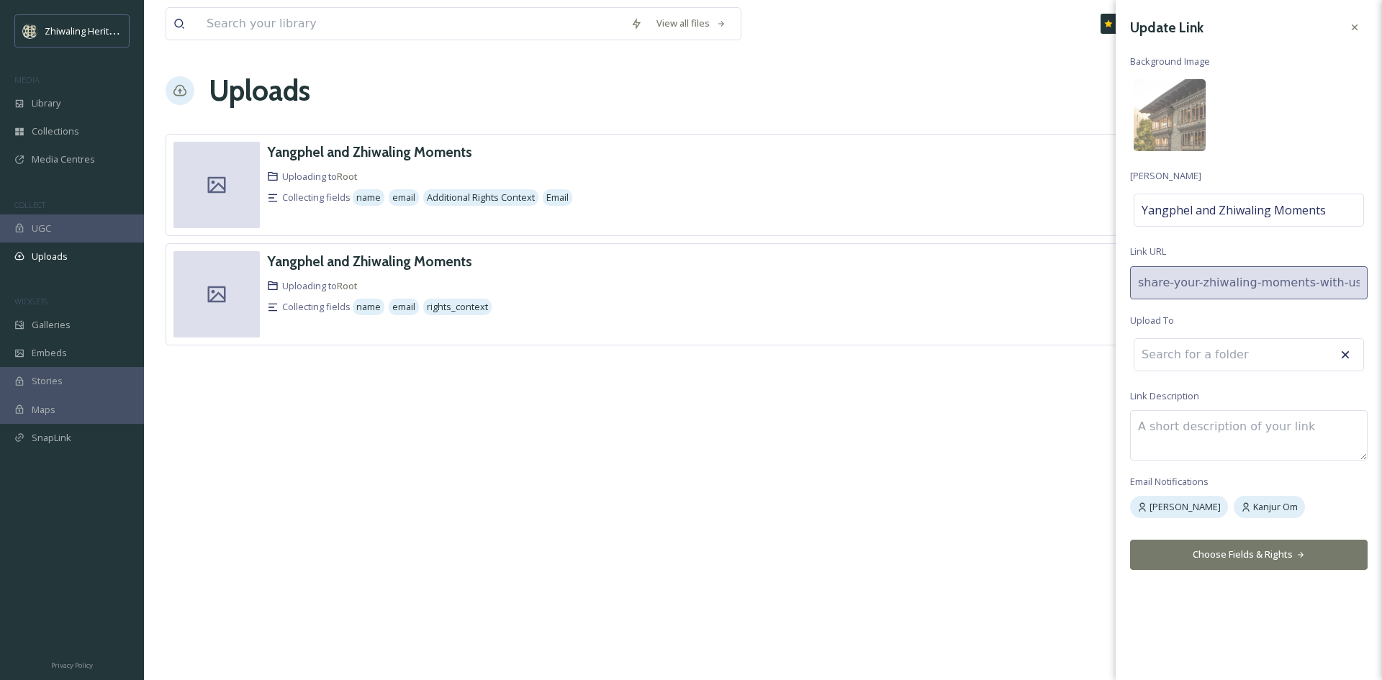
click at [1231, 558] on button "Choose Fields & Rights" at bounding box center [1249, 555] width 238 height 30
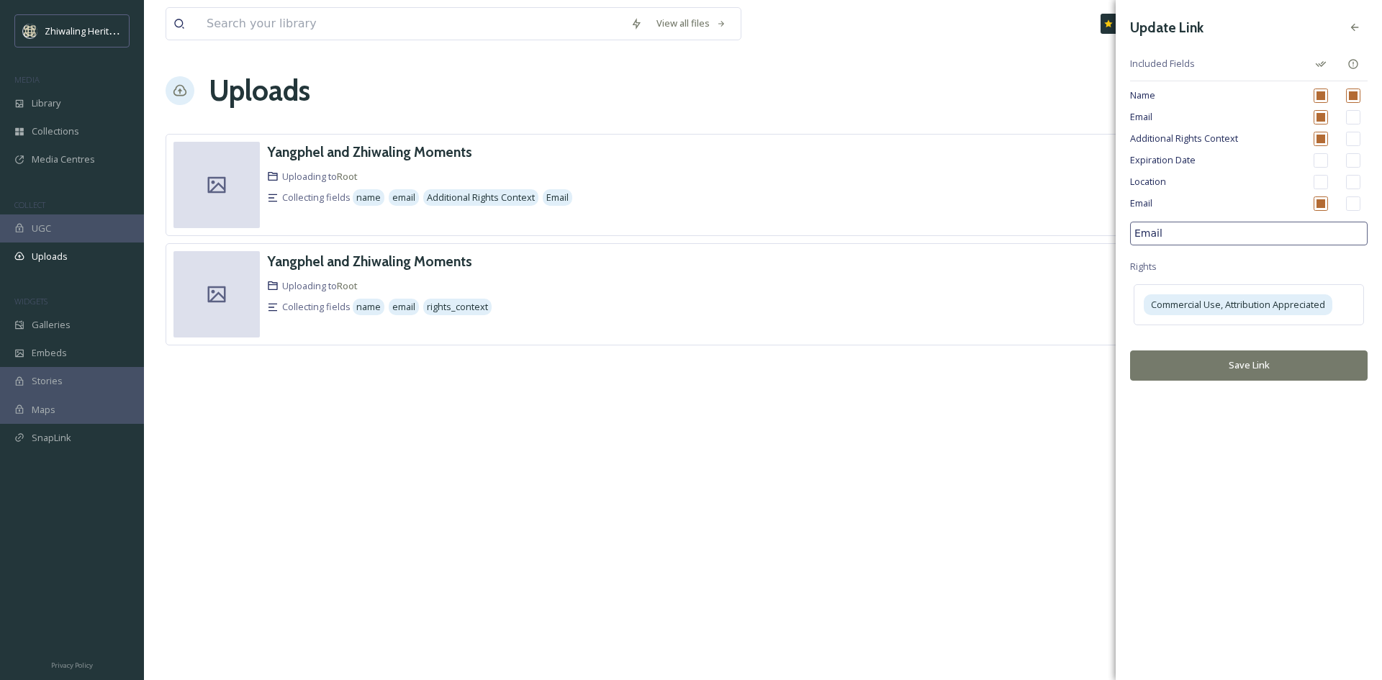
click at [766, 489] on div "View all files What's New Kanjur Om Uploads New Link Yangphel and Zhiwaling Mom…" at bounding box center [763, 340] width 1238 height 680
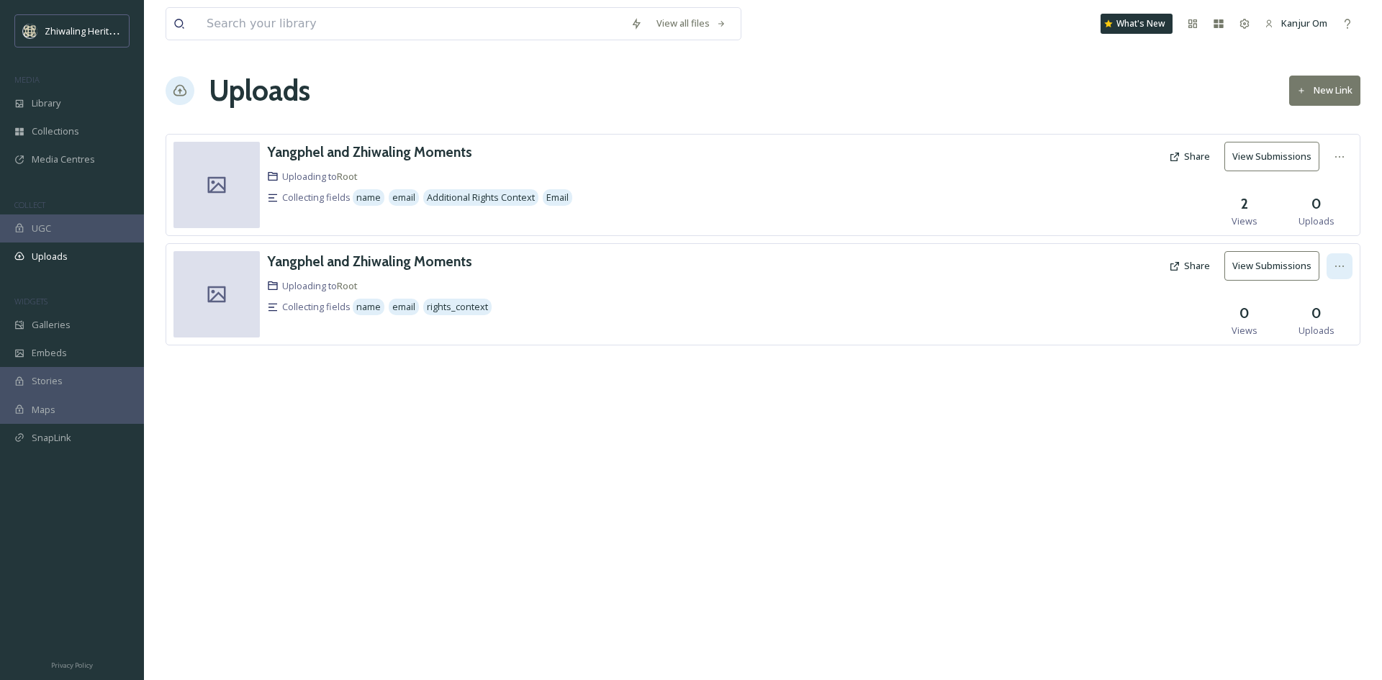
click at [1341, 262] on icon at bounding box center [1340, 267] width 12 height 12
click at [1317, 322] on span "Edit" at bounding box center [1312, 326] width 16 height 14
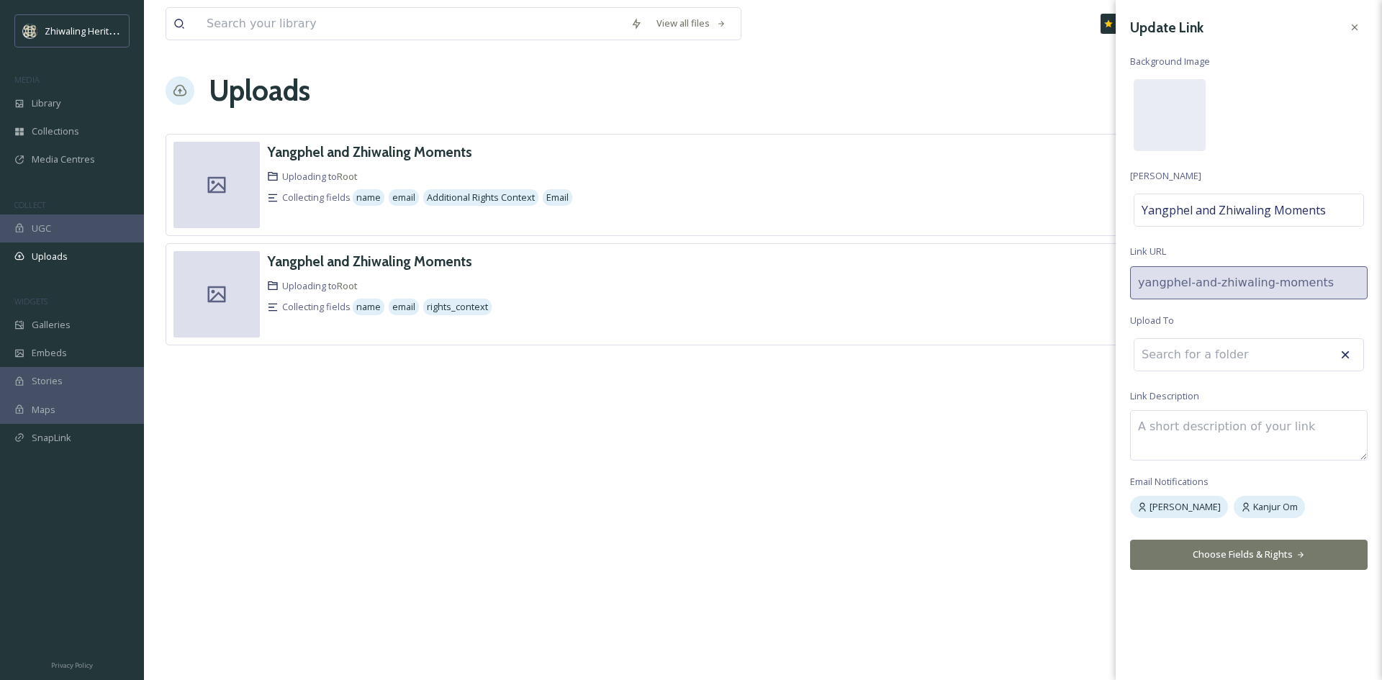
click at [1261, 548] on button "Choose Fields & Rights" at bounding box center [1249, 555] width 238 height 30
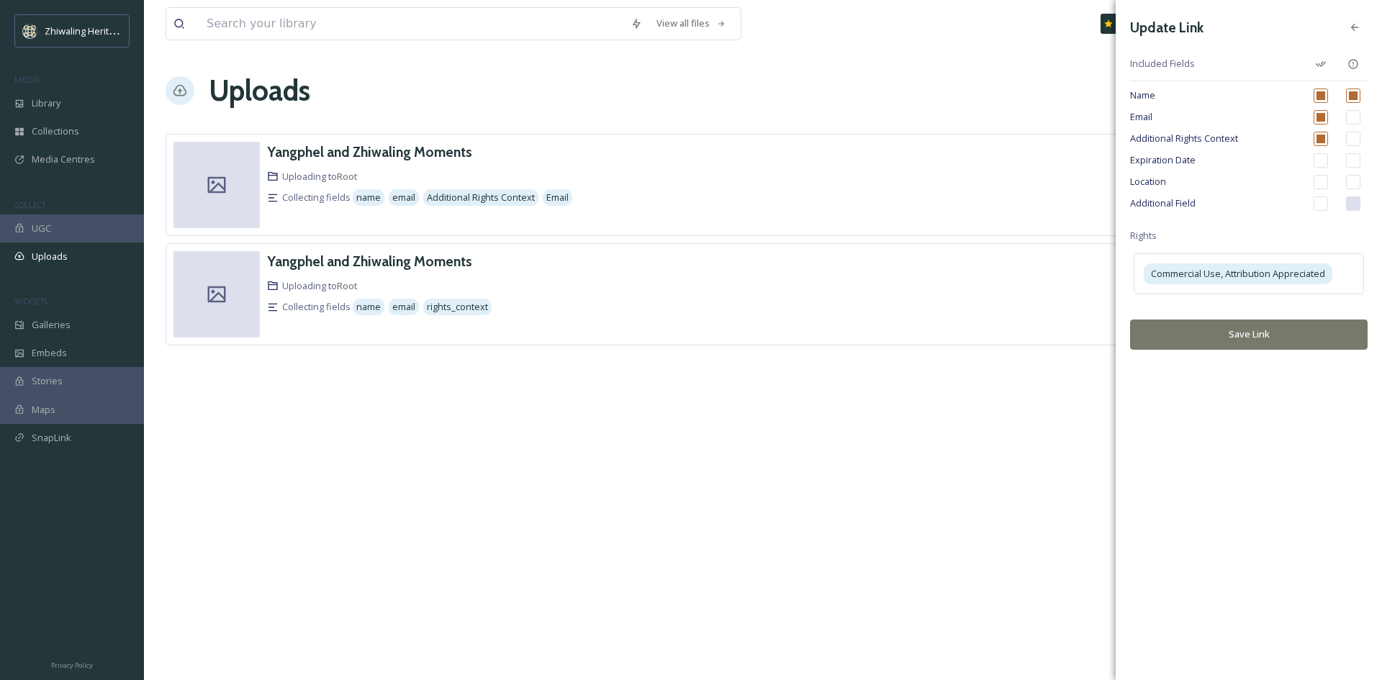
click at [1318, 209] on input "checkbox" at bounding box center [1320, 203] width 14 height 14
checkbox input "true"
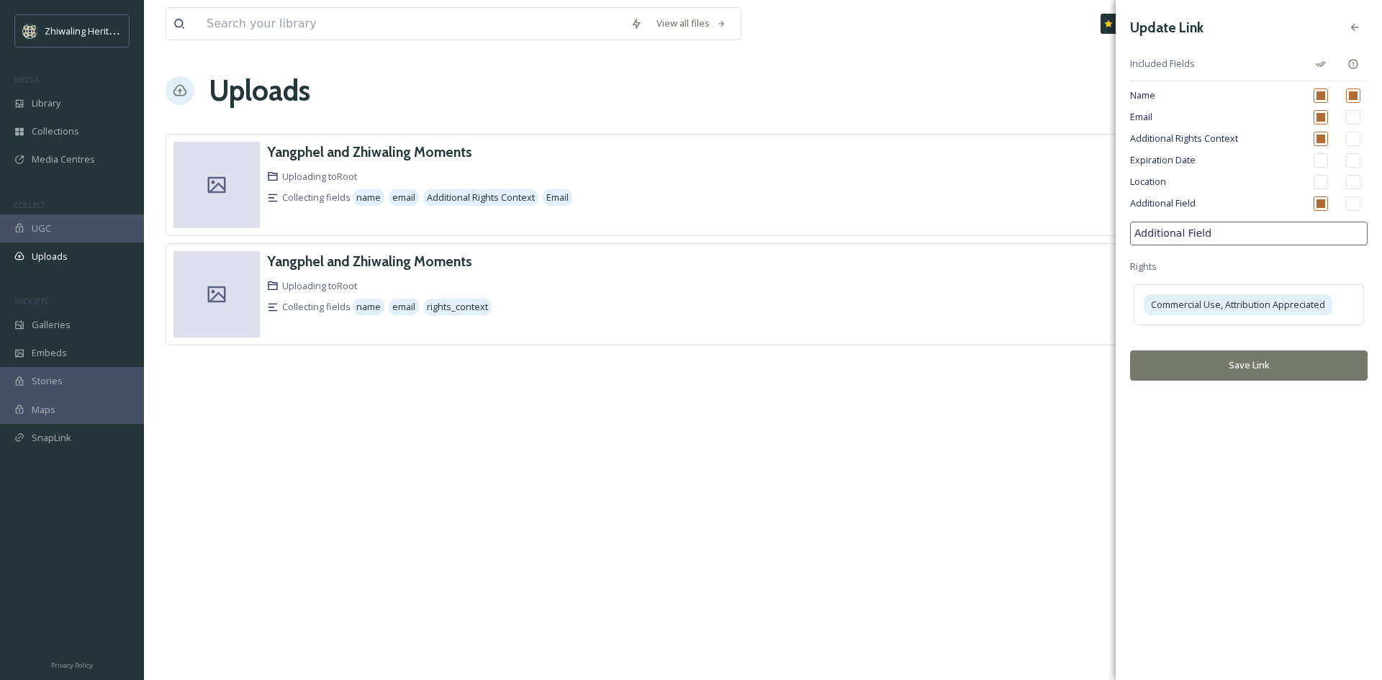
click at [1303, 230] on input "Additional Field" at bounding box center [1249, 234] width 238 height 24
type input "A"
type input "e"
type input "Email"
click at [1272, 361] on button "Save Link" at bounding box center [1249, 365] width 238 height 30
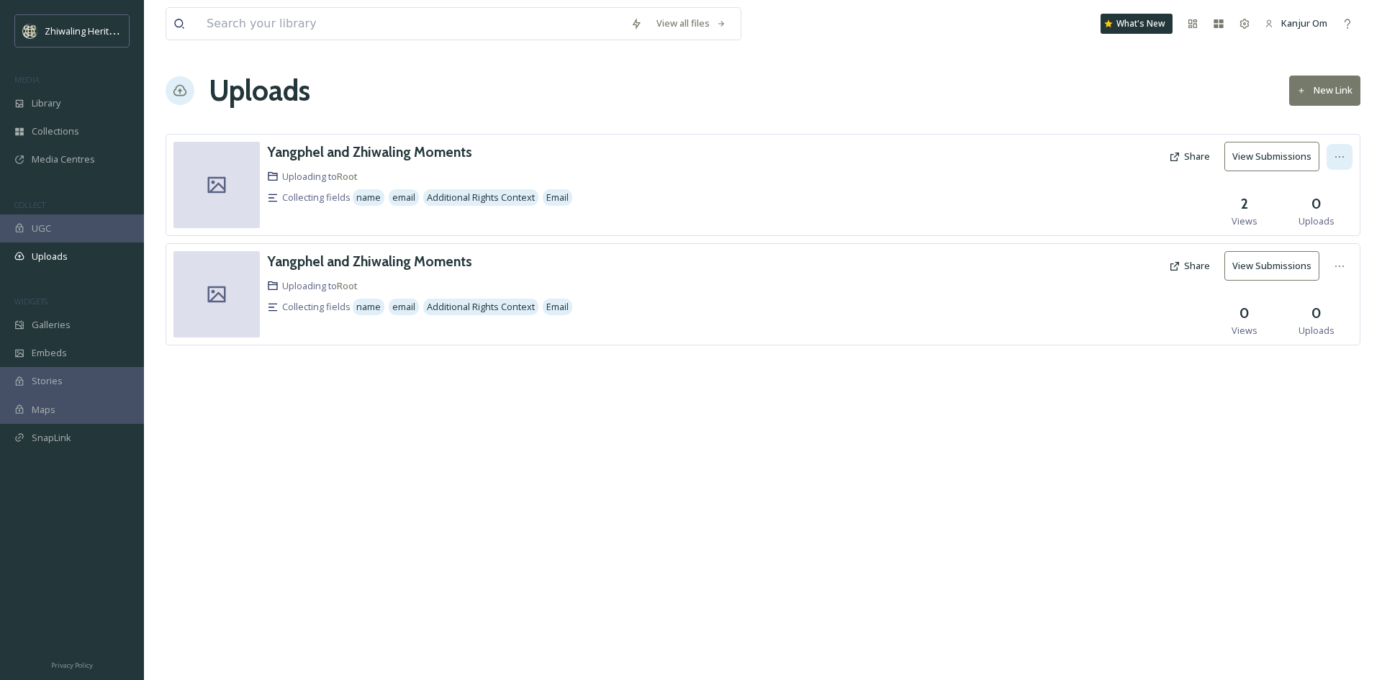
click at [1335, 163] on div at bounding box center [1339, 157] width 26 height 26
click at [1321, 205] on div "Edit" at bounding box center [1324, 216] width 55 height 28
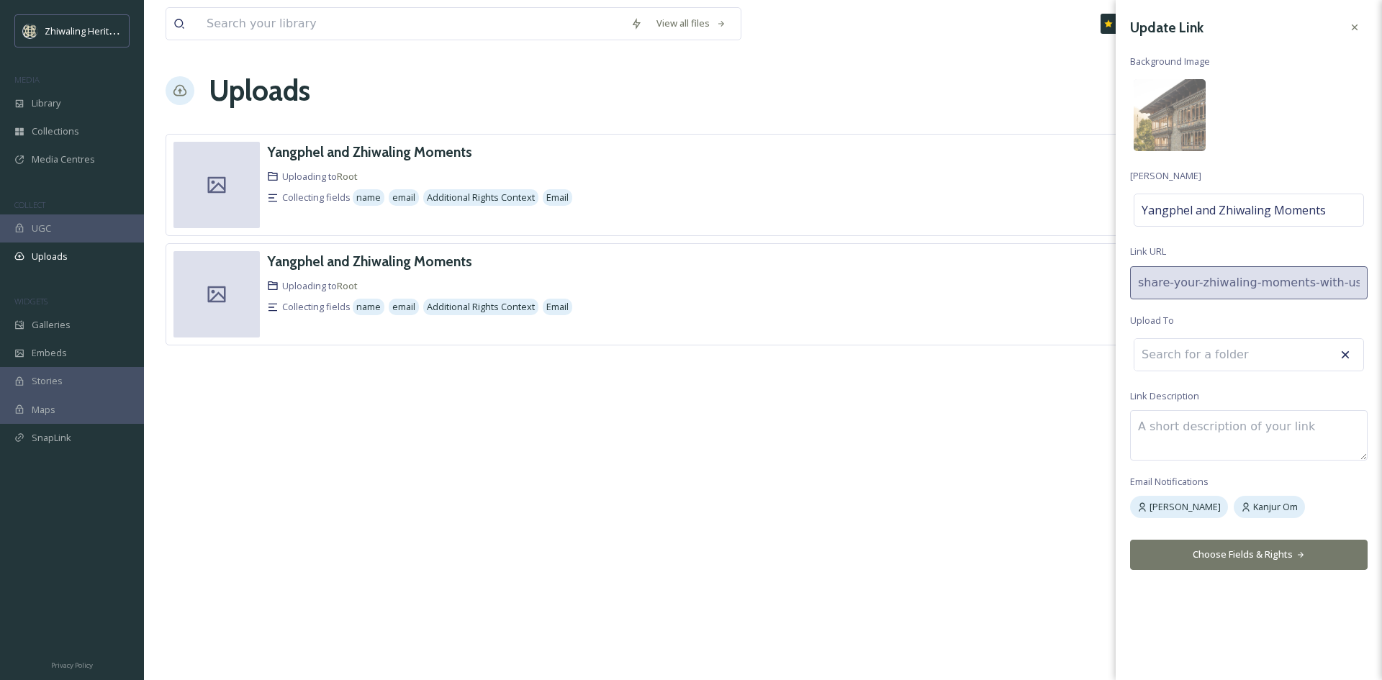
click at [1322, 561] on button "Choose Fields & Rights" at bounding box center [1249, 555] width 238 height 30
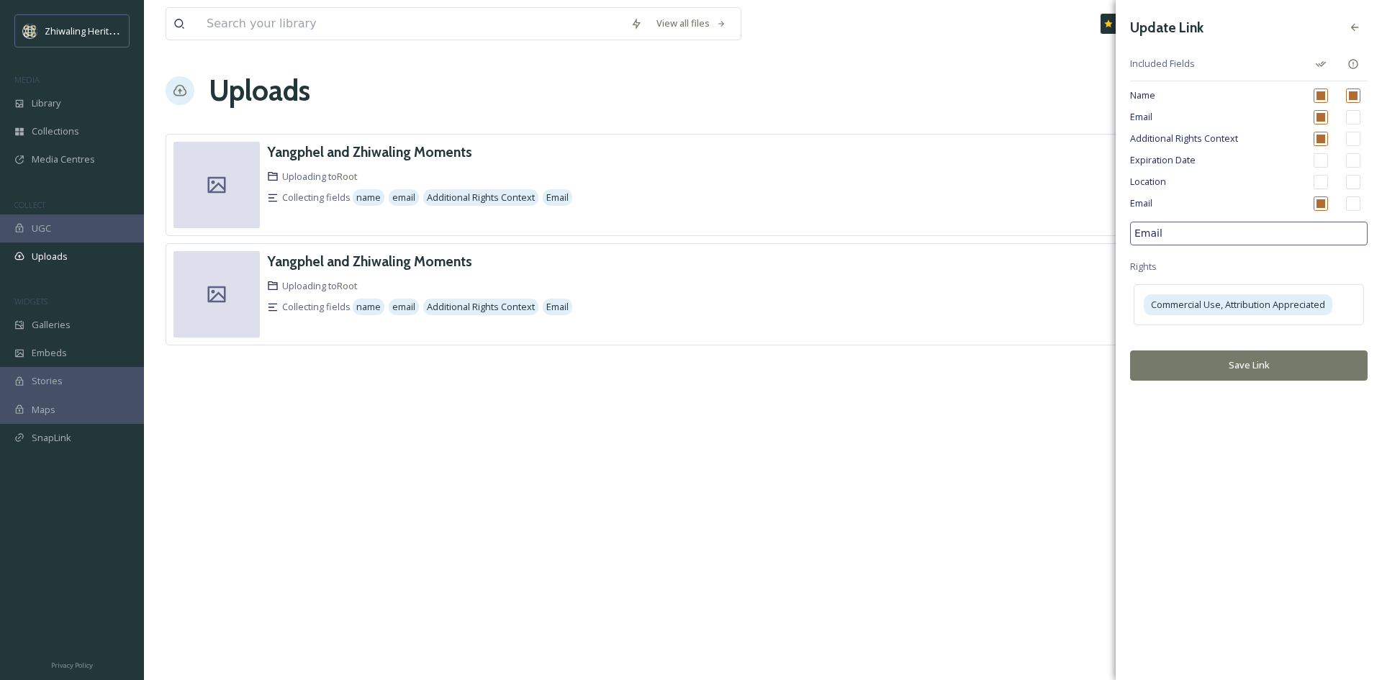
click at [984, 242] on div "Yangphel and Zhiwaling Moments Uploading to Root Collecting fields name email A…" at bounding box center [763, 240] width 1195 height 212
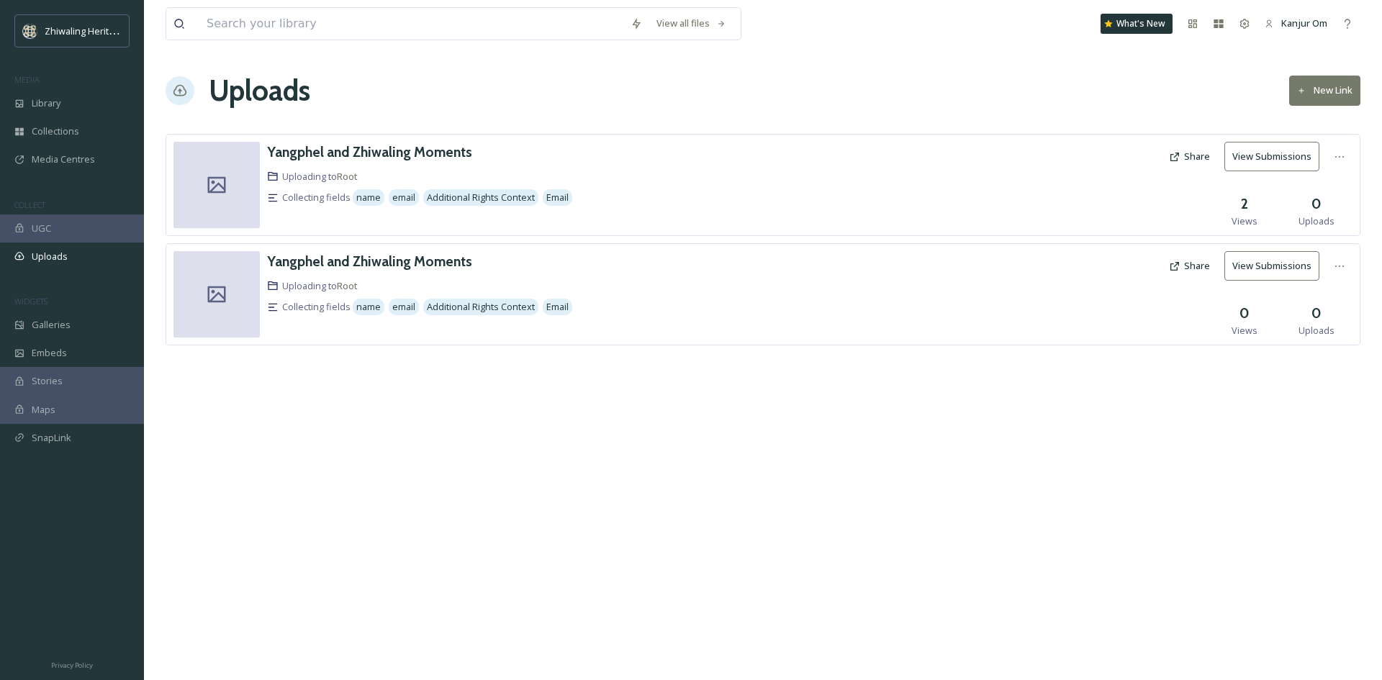
drag, startPoint x: 928, startPoint y: 564, endPoint x: 917, endPoint y: 562, distance: 11.7
click at [928, 565] on div "View all files What's New Kanjur Om Uploads New Link [PERSON_NAME] and Zhiwalin…" at bounding box center [763, 340] width 1238 height 680
click at [1339, 159] on icon at bounding box center [1340, 157] width 12 height 12
click at [763, 160] on div "Yangphel and Zhiwaling Moments" at bounding box center [561, 152] width 589 height 21
click at [1342, 269] on icon at bounding box center [1340, 267] width 12 height 12
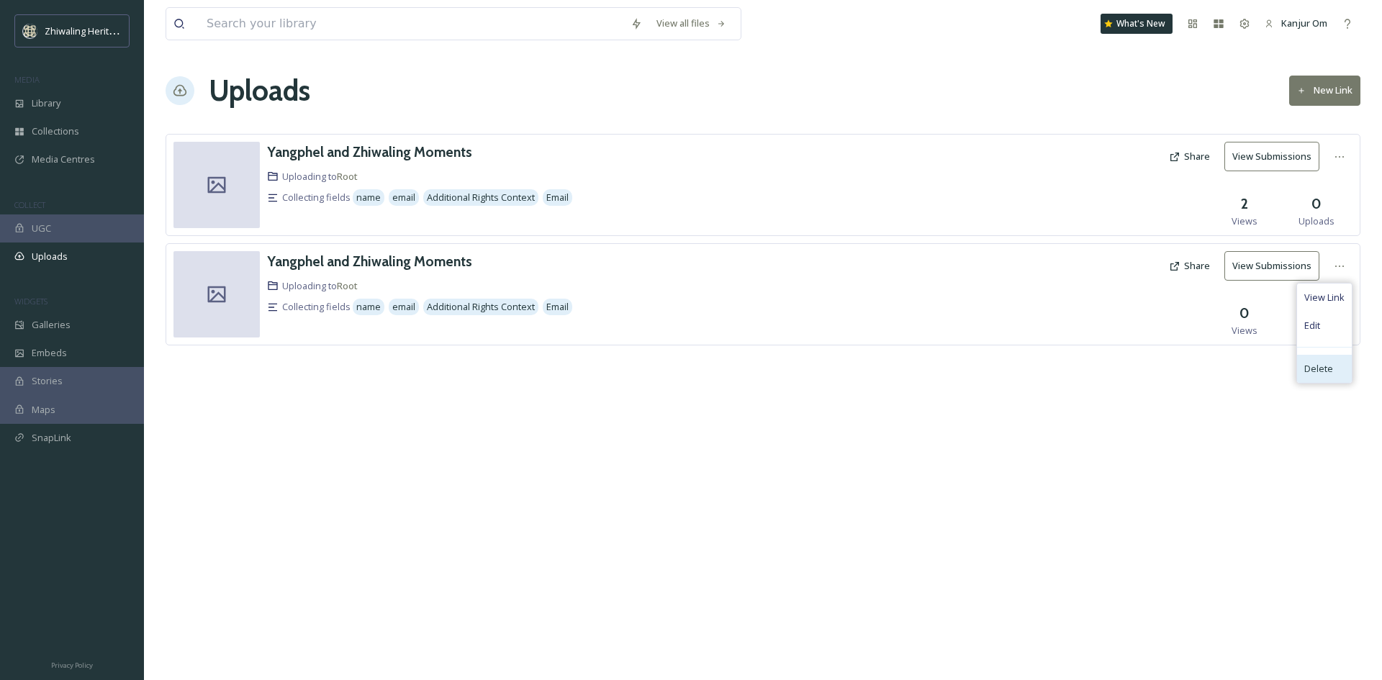
click at [1316, 371] on span "Delete" at bounding box center [1318, 369] width 29 height 14
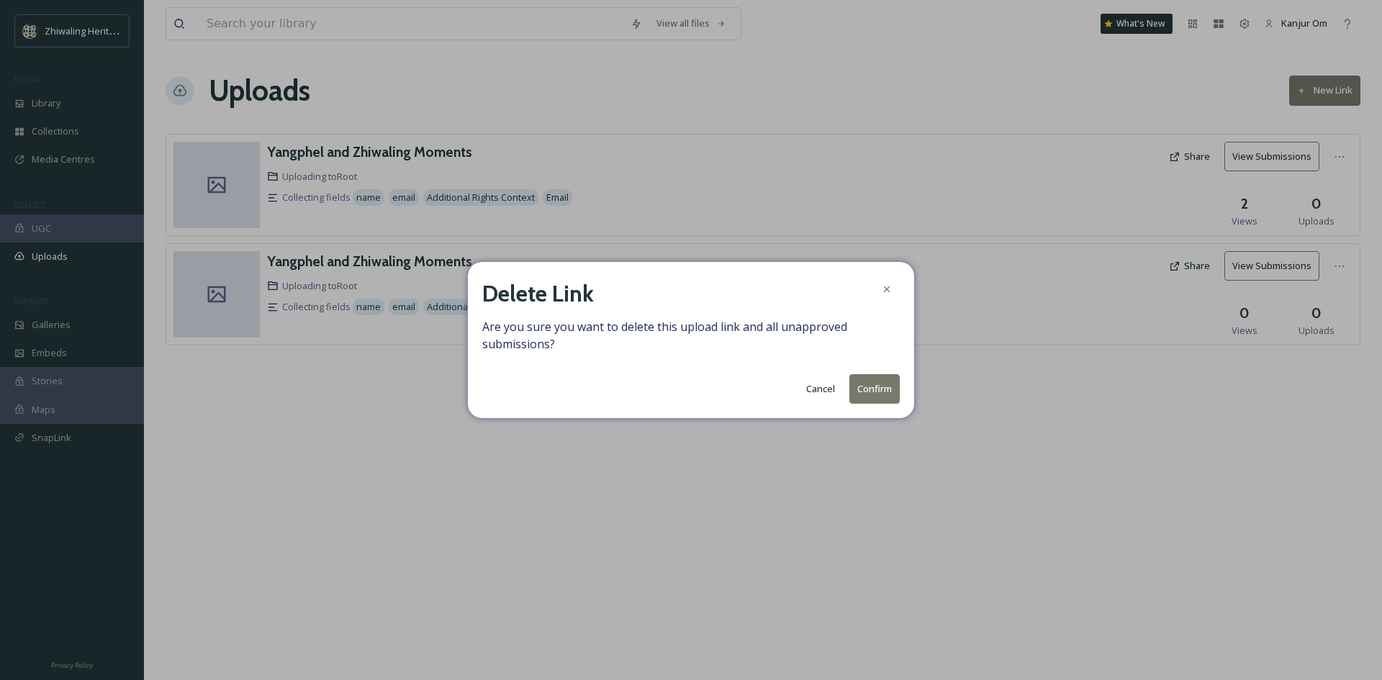
click at [868, 389] on button "Confirm" at bounding box center [874, 389] width 50 height 30
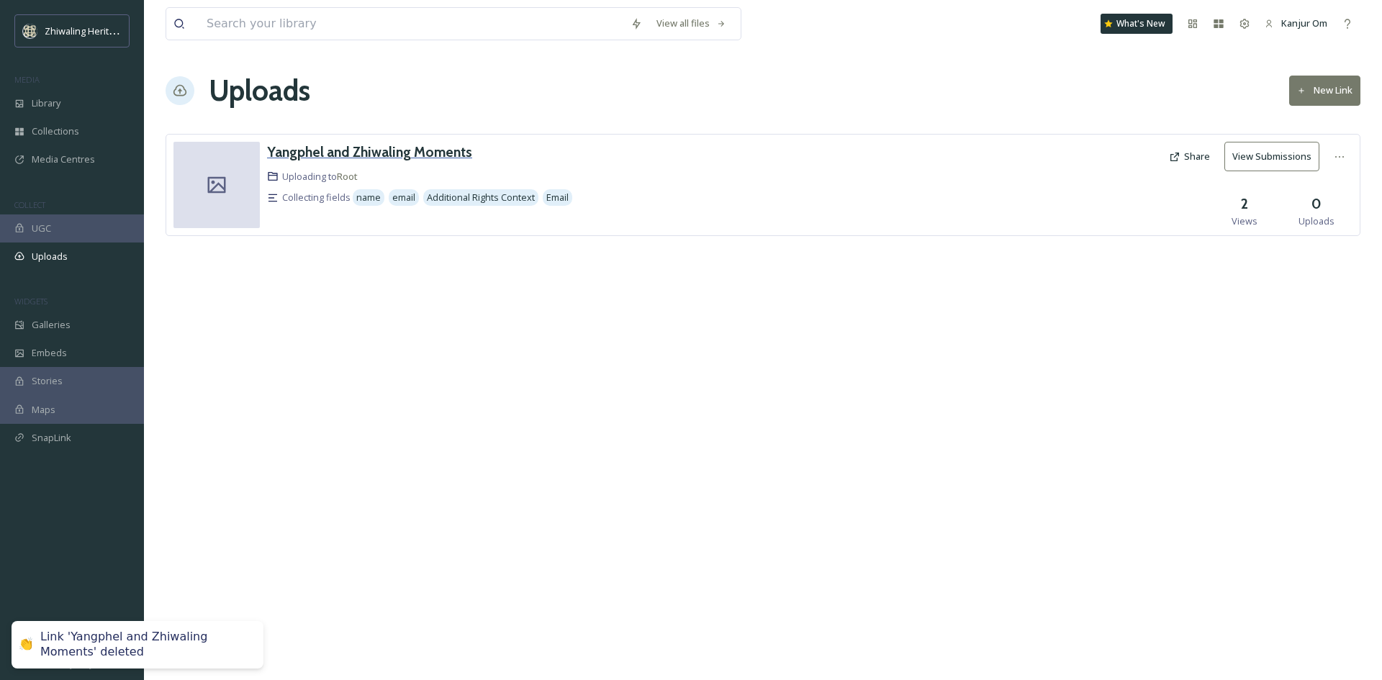
click at [381, 156] on h3 "Yangphel and Zhiwaling Moments" at bounding box center [369, 151] width 205 height 17
click at [402, 153] on h3 "Yangphel and Zhiwaling Moments" at bounding box center [369, 151] width 205 height 17
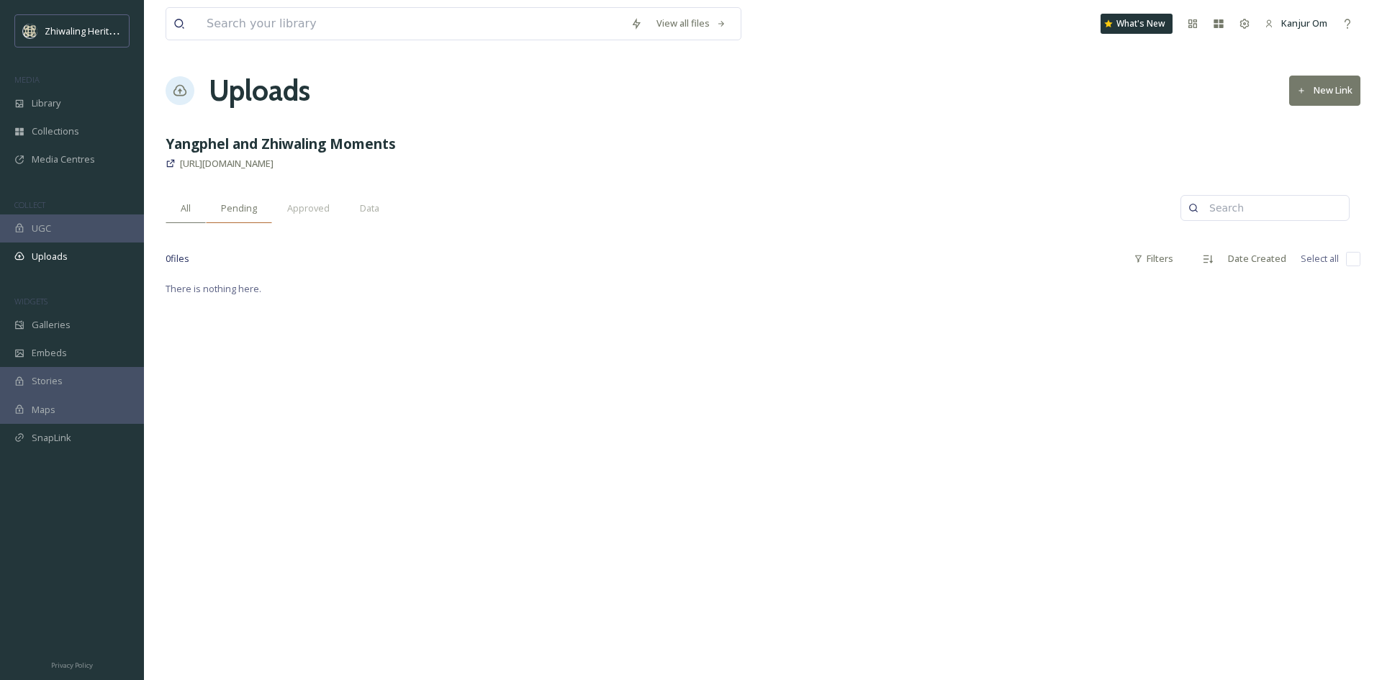
click at [238, 202] on span "Pending" at bounding box center [239, 209] width 36 height 14
click at [190, 208] on span "All" at bounding box center [186, 209] width 10 height 14
drag, startPoint x: 232, startPoint y: 254, endPoint x: 747, endPoint y: 325, distance: 520.1
click at [747, 325] on div "View all files What's New Kanjur Om Uploads New Link Yangphel and Zhiwaling Mom…" at bounding box center [763, 340] width 1238 height 680
click at [260, 302] on div "View all files What's New Kanjur Om Uploads New Link Yangphel and Zhiwaling Mom…" at bounding box center [763, 340] width 1238 height 680
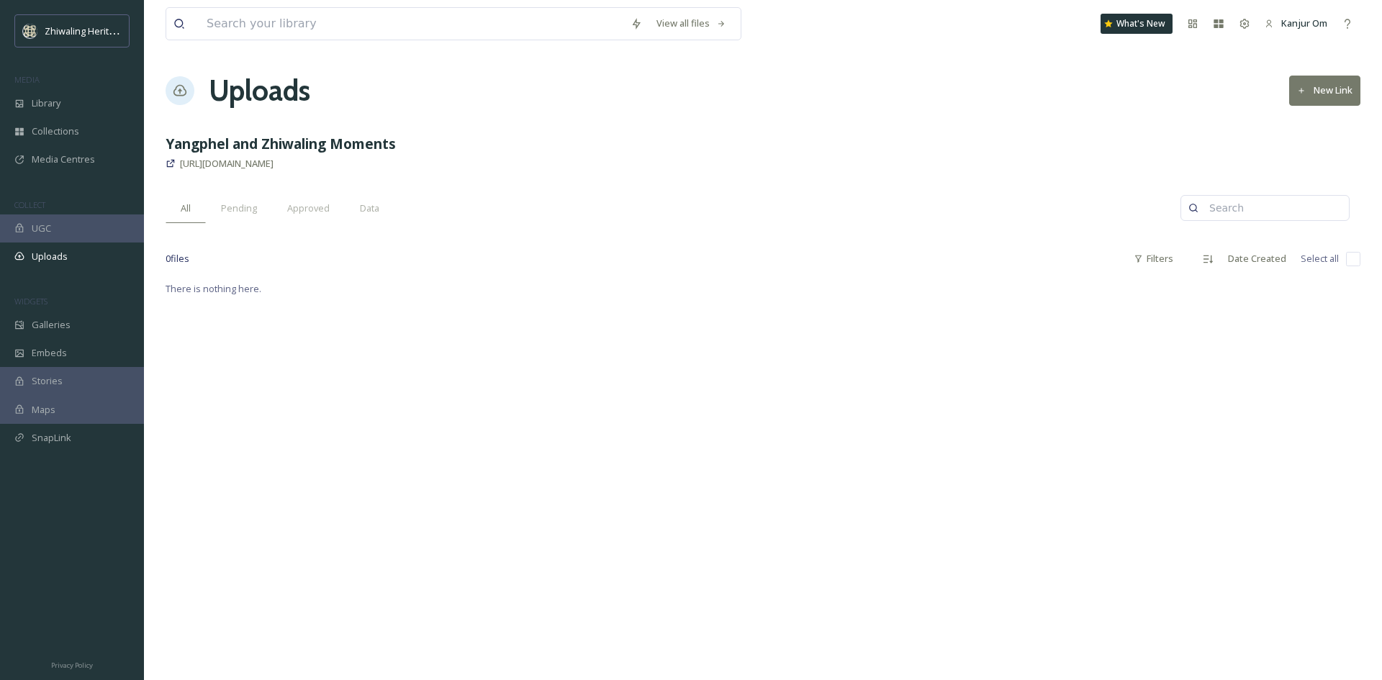
click at [257, 291] on span "There is nothing here." at bounding box center [214, 288] width 96 height 13
drag, startPoint x: 257, startPoint y: 291, endPoint x: 705, endPoint y: 283, distance: 448.5
click at [705, 283] on div "There is nothing here." at bounding box center [763, 288] width 1195 height 17
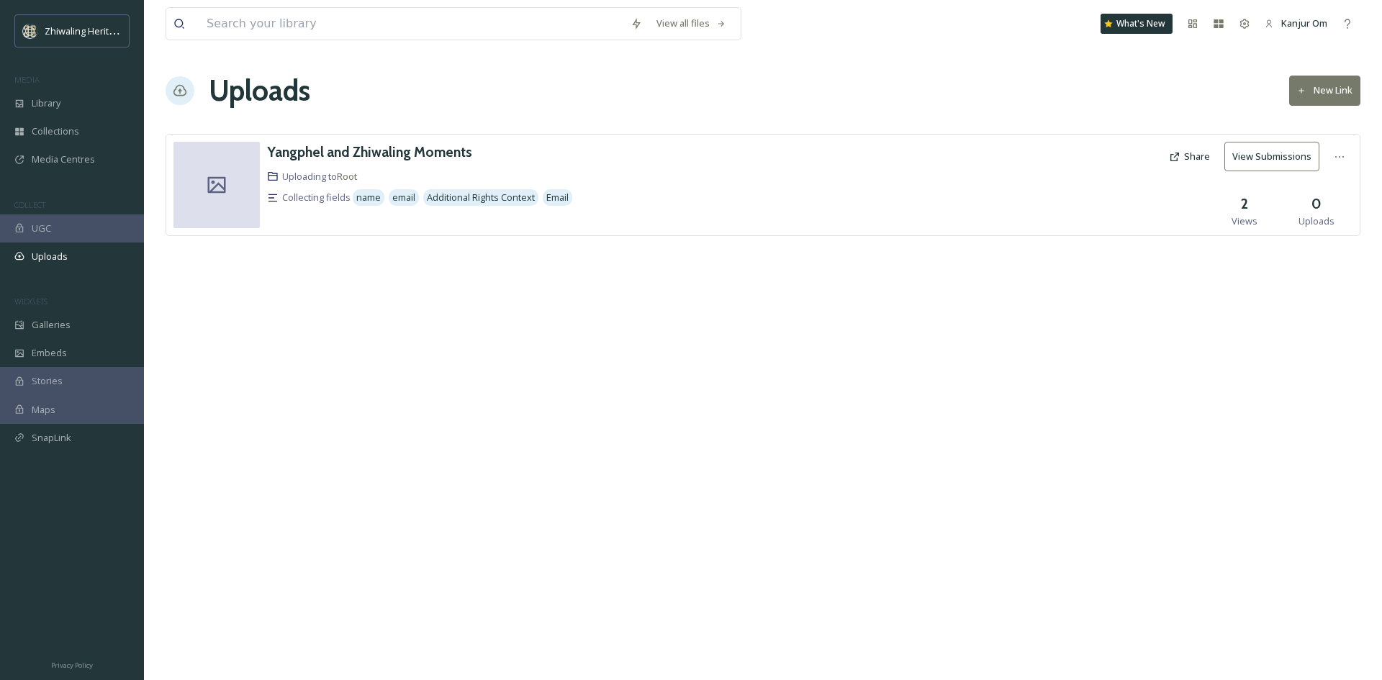
click at [366, 273] on div "[PERSON_NAME] and Zhiwaling Moments Uploading to Root Collecting fields name em…" at bounding box center [763, 206] width 1195 height 145
